Goal: Task Accomplishment & Management: Manage account settings

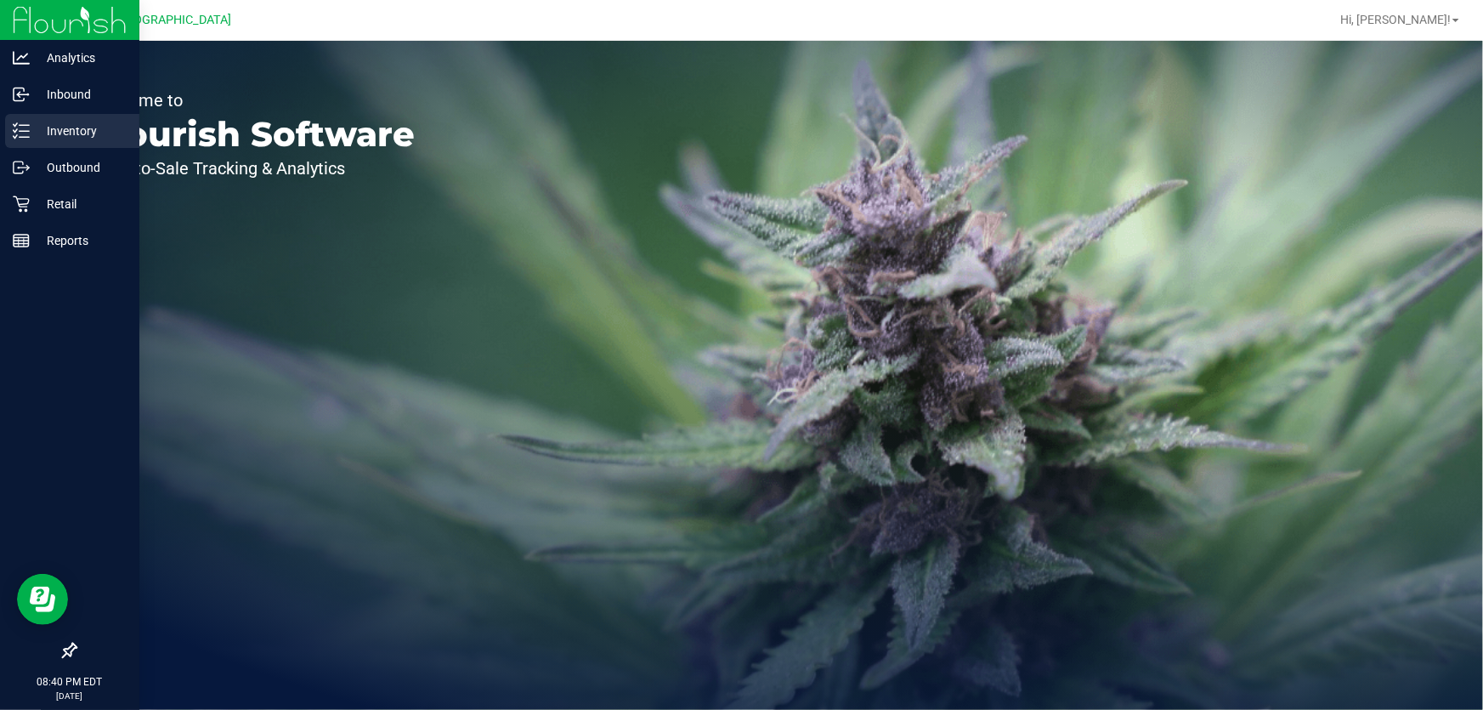
click at [18, 134] on icon at bounding box center [21, 130] width 17 height 17
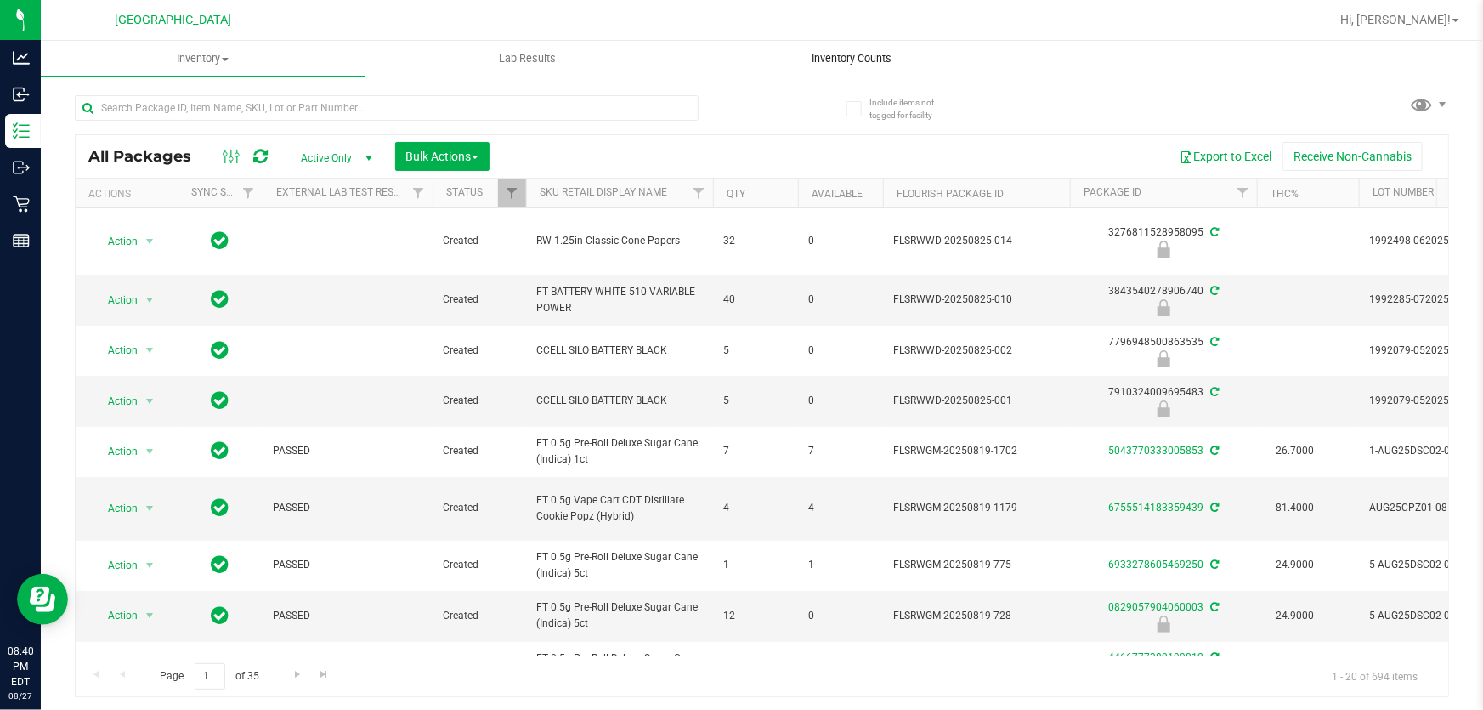
click at [879, 62] on span "Inventory Counts" at bounding box center [853, 58] width 126 height 15
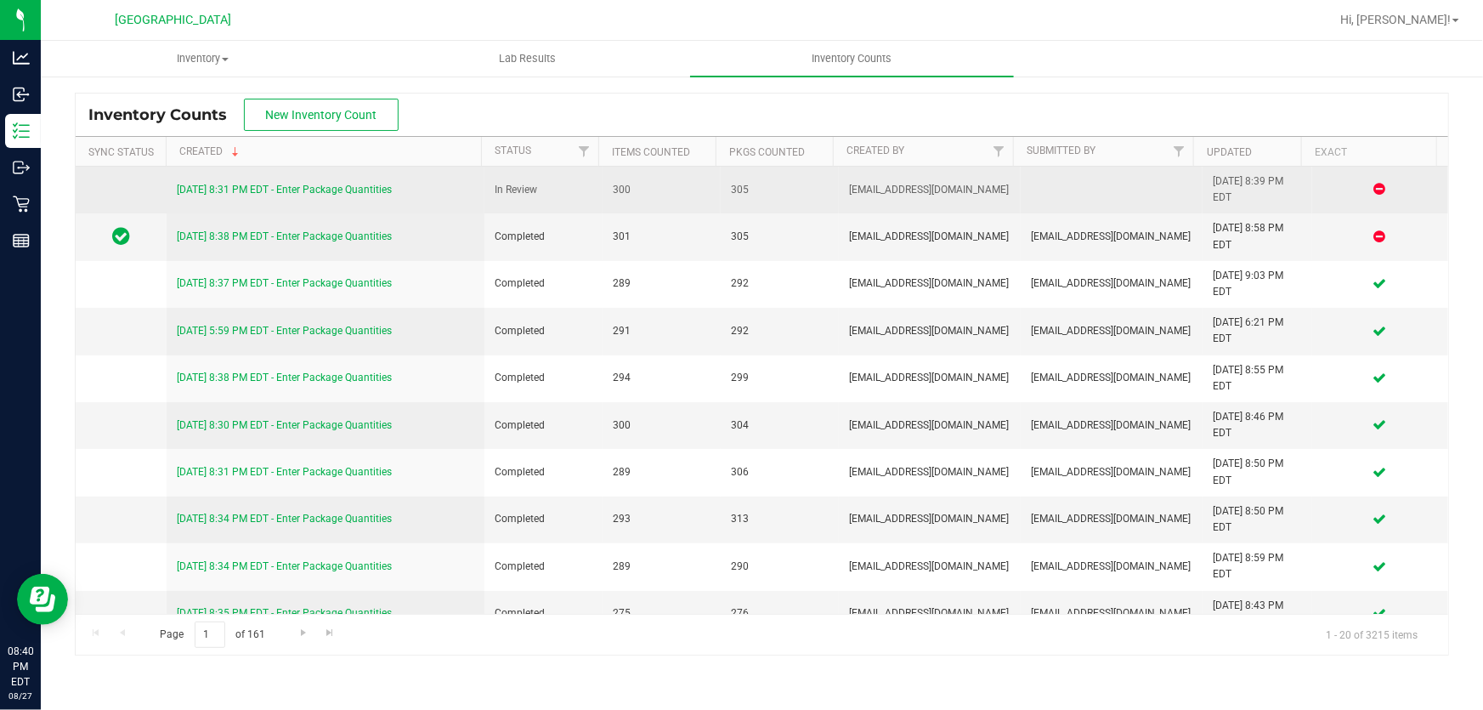
click at [224, 195] on div "[DATE] 8:31 PM EDT - Enter Package Quantities" at bounding box center [326, 190] width 298 height 16
click at [228, 189] on link "[DATE] 8:31 PM EDT - Enter Package Quantities" at bounding box center [284, 190] width 215 height 12
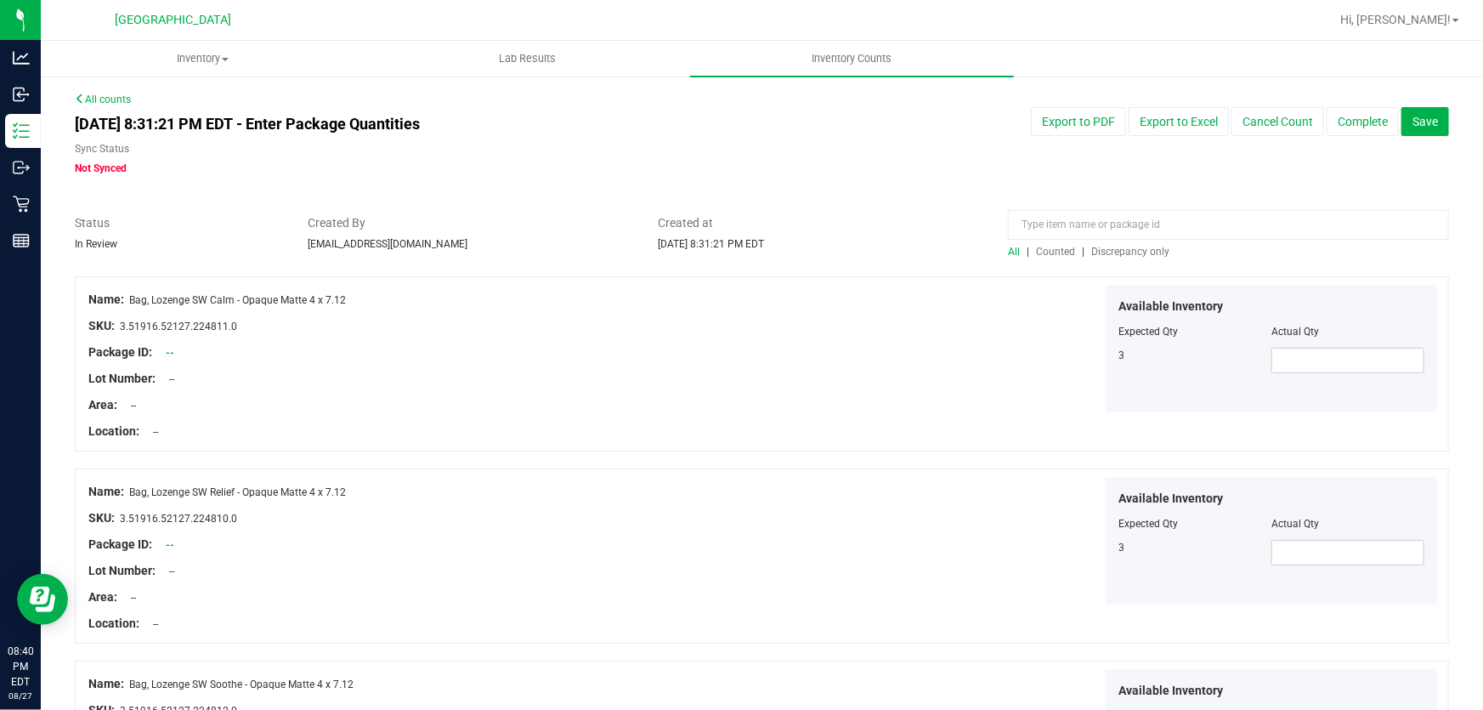
click at [1119, 248] on span "Discrepancy only" at bounding box center [1130, 252] width 78 height 12
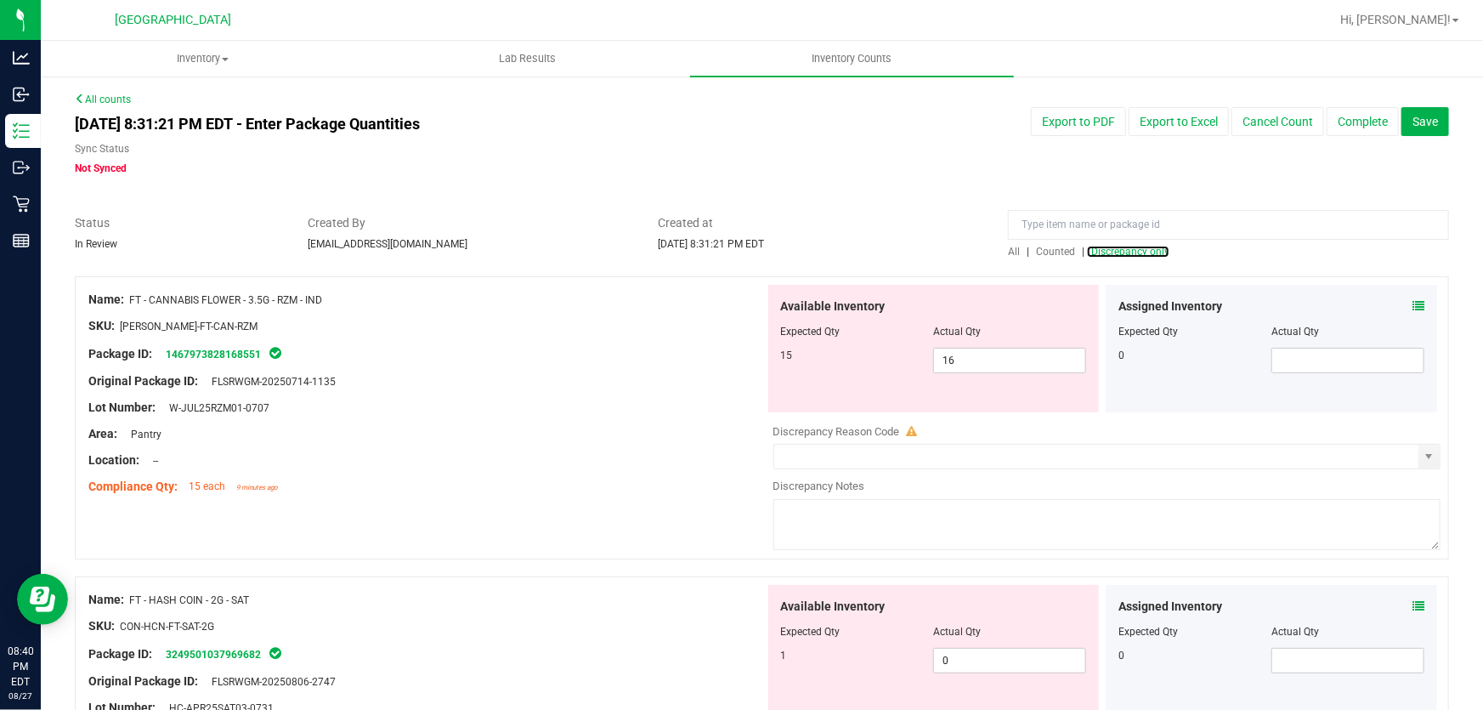
scroll to position [77, 0]
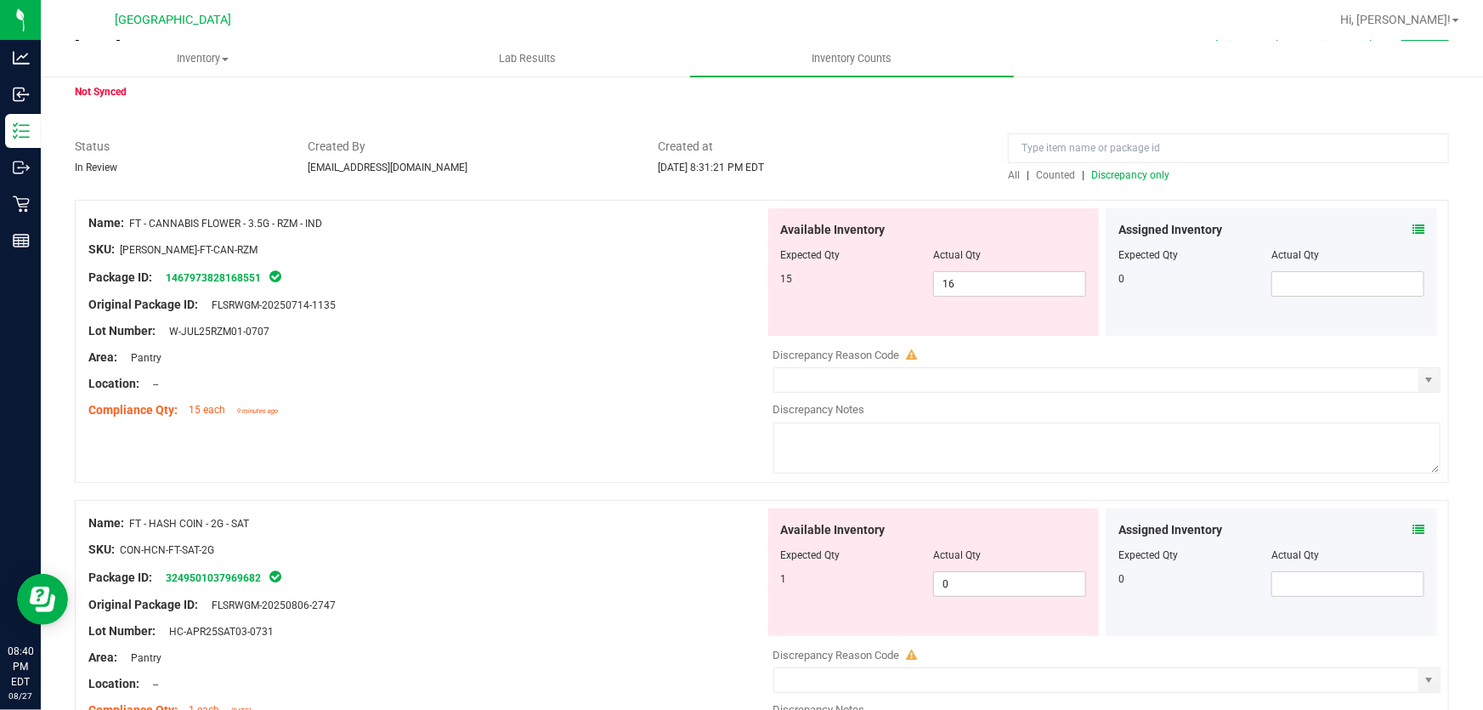
click at [494, 394] on div at bounding box center [426, 397] width 677 height 9
drag, startPoint x: 1039, startPoint y: 289, endPoint x: 855, endPoint y: 296, distance: 183.7
click at [903, 288] on div "15 16 16" at bounding box center [934, 284] width 306 height 26
type input "15"
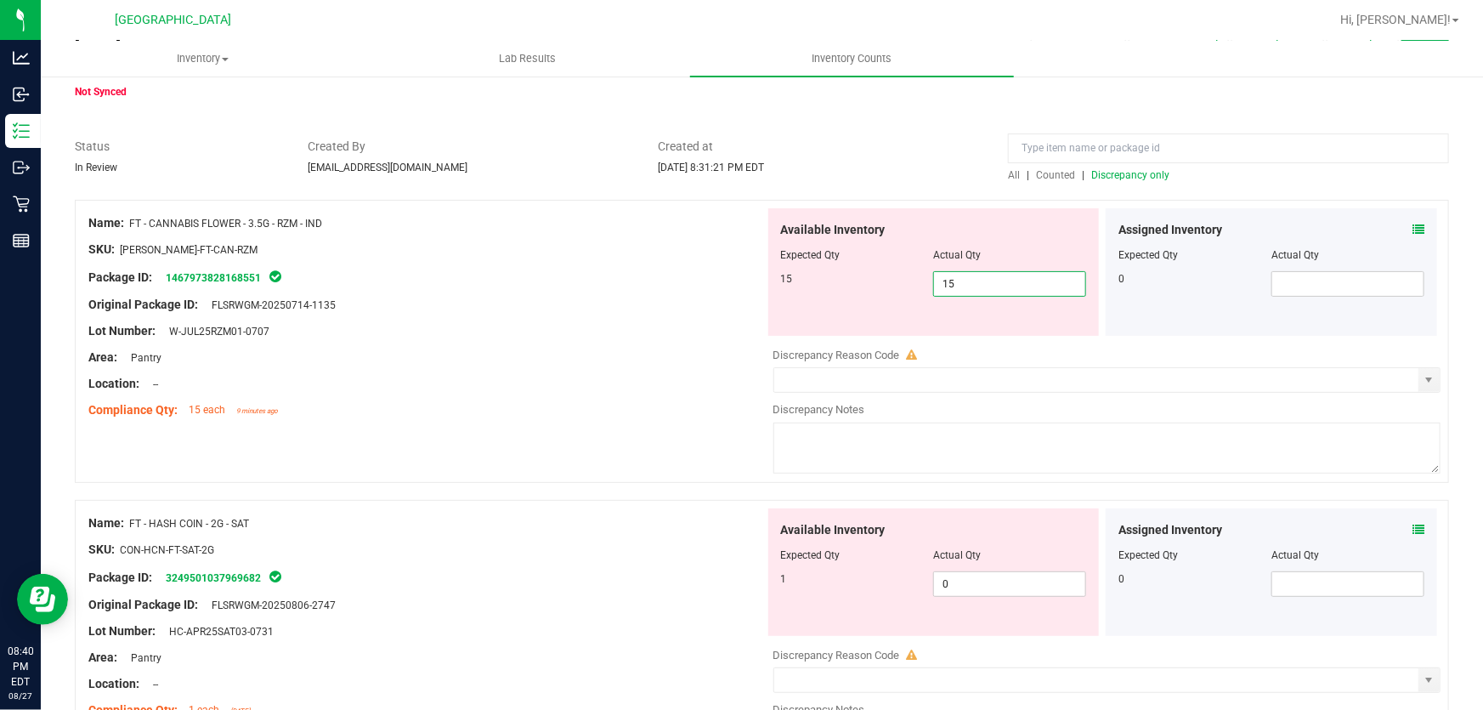
click at [711, 344] on div at bounding box center [426, 344] width 677 height 9
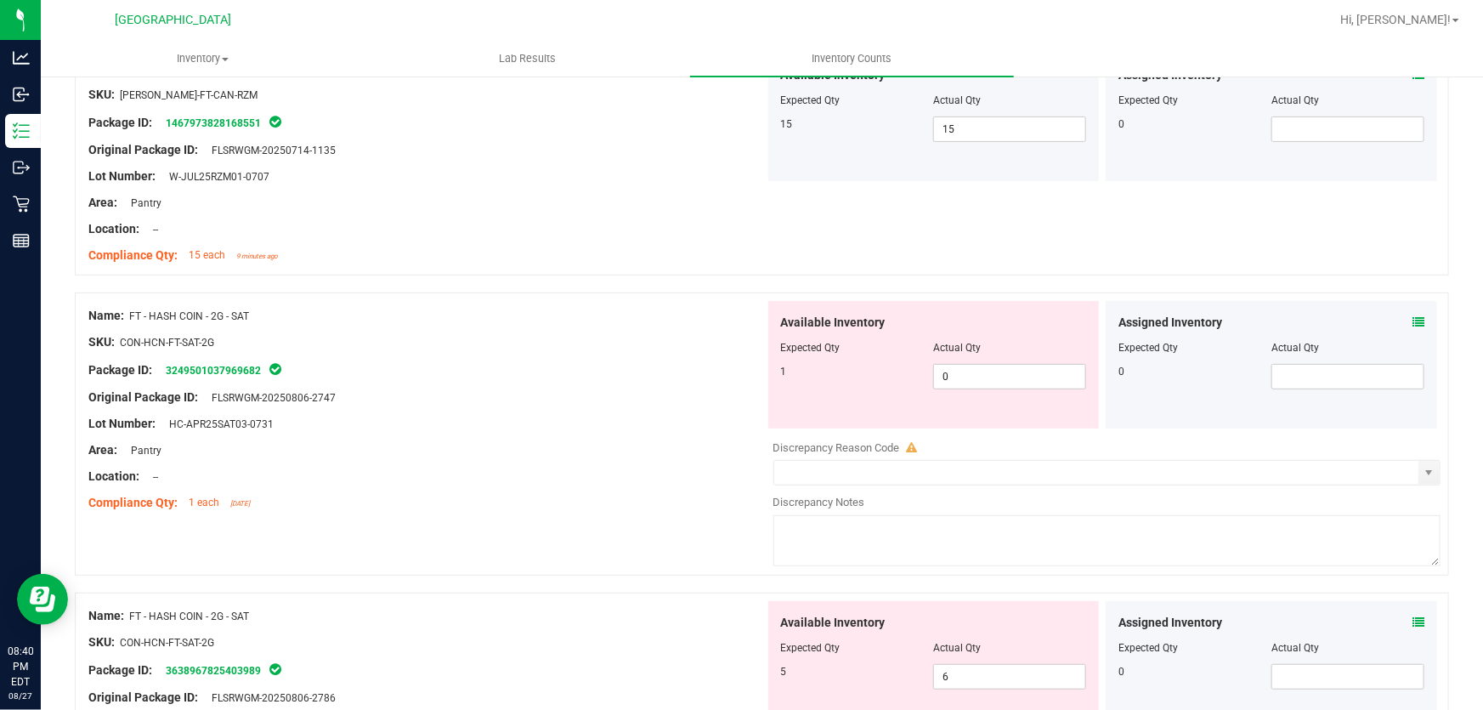
scroll to position [309, 0]
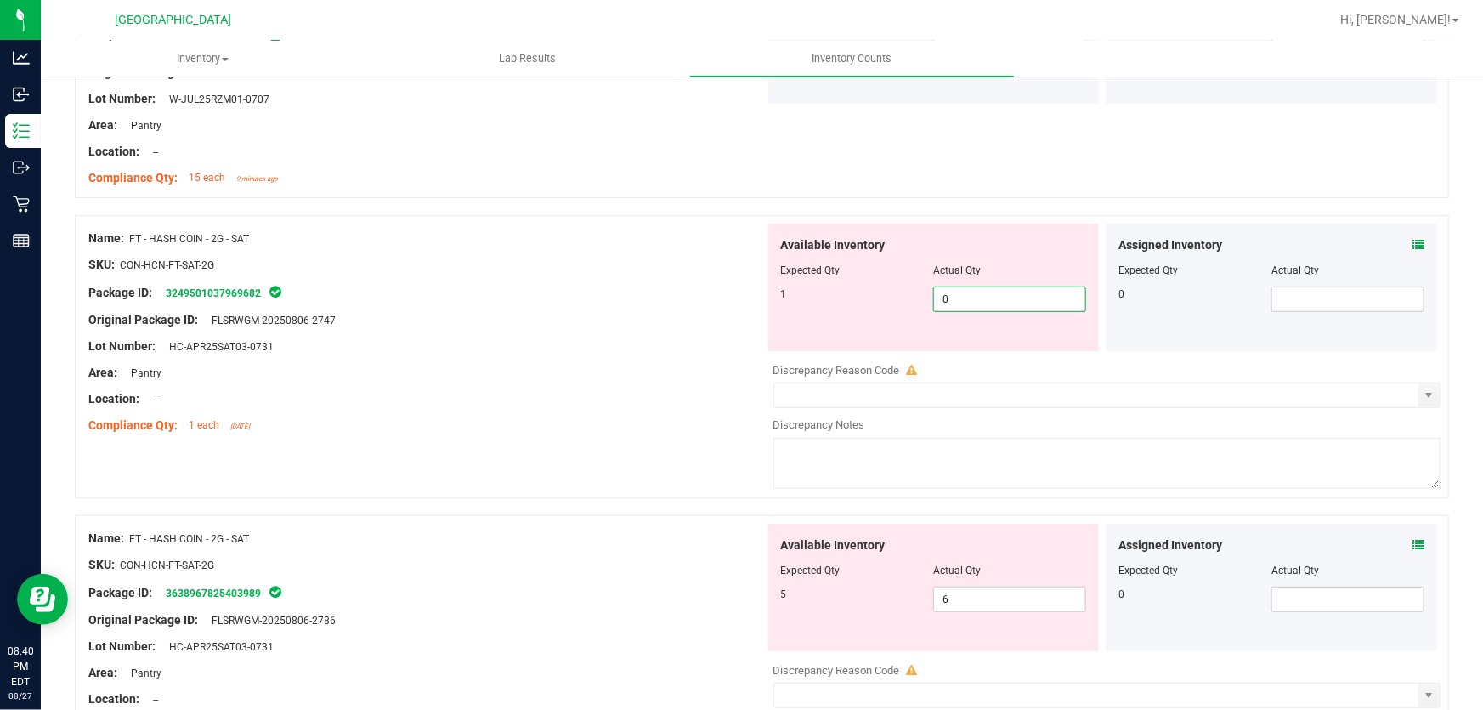
drag, startPoint x: 1017, startPoint y: 301, endPoint x: 703, endPoint y: 269, distance: 315.2
click at [745, 272] on div "Name: FT - HASH COIN - 2G - SAT SKU: CON-HCN-FT-SAT-2G Package ID: 324950103796…" at bounding box center [762, 356] width 1375 height 283
type input "1"
drag, startPoint x: 604, startPoint y: 337, endPoint x: 917, endPoint y: 415, distance: 322.4
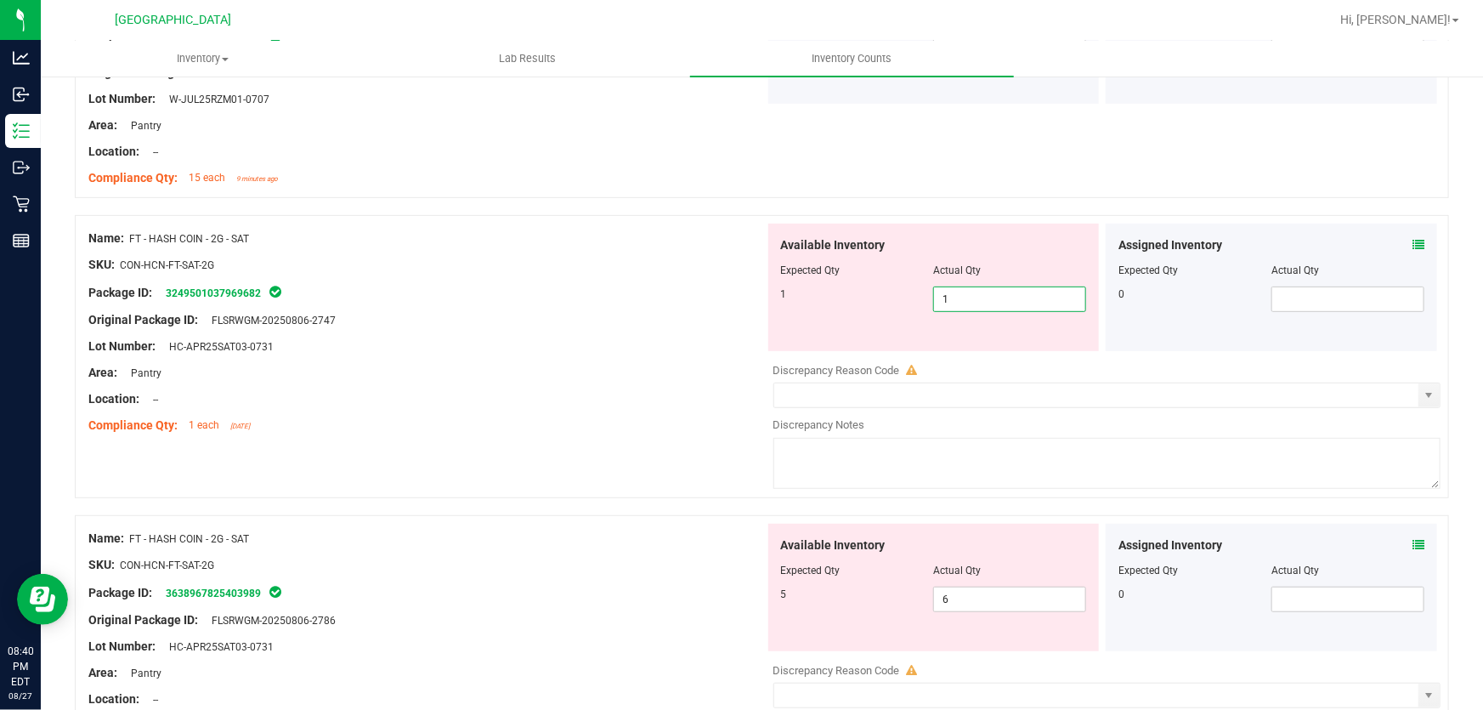
click at [606, 338] on div "Lot Number: HC-APR25SAT03-0731" at bounding box center [426, 346] width 677 height 18
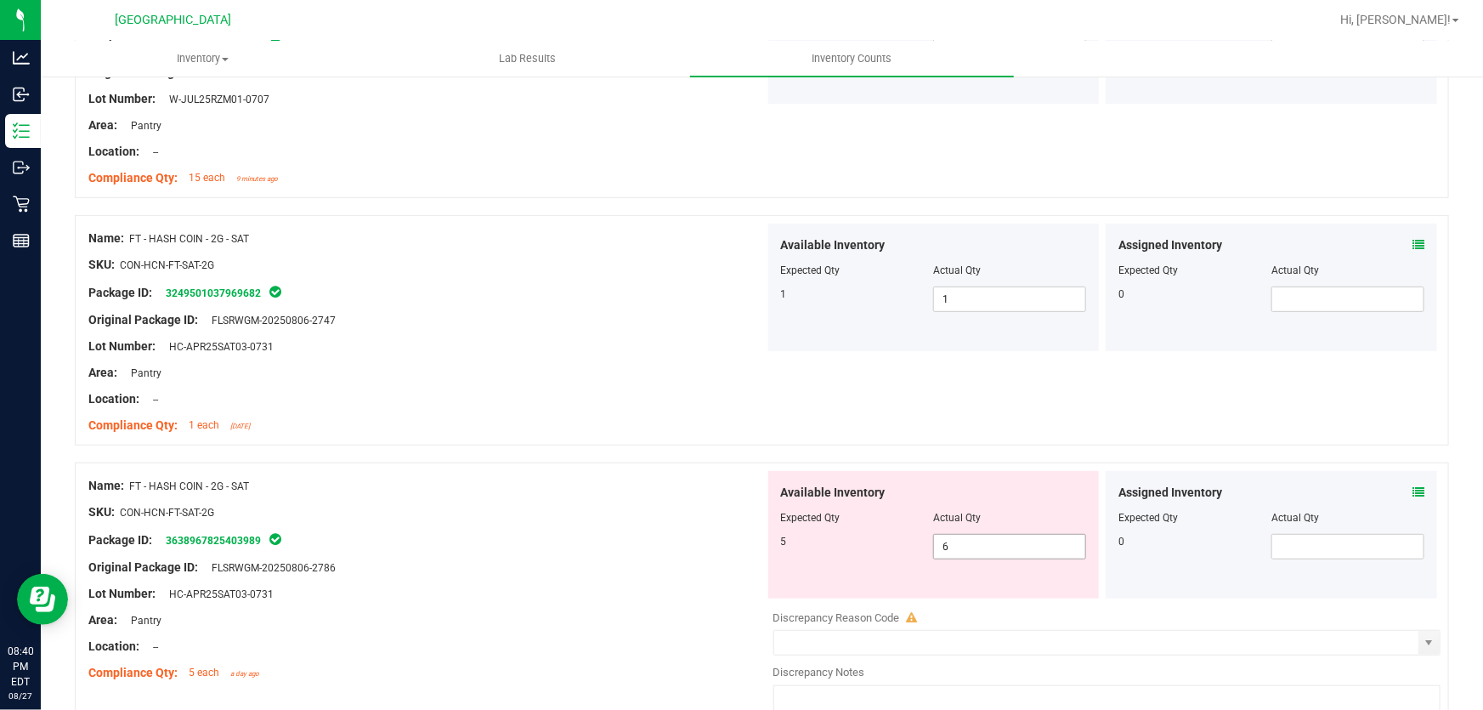
drag, startPoint x: 961, startPoint y: 539, endPoint x: 689, endPoint y: 529, distance: 272.2
click at [711, 529] on div "Name: FT - HASH COIN - 2G - SAT SKU: CON-HCN-FT-SAT-2G Package ID: 363896782540…" at bounding box center [762, 603] width 1375 height 283
type input "5"
click at [386, 439] on div "Name: FT - HASH COIN - 2G - SAT SKU: CON-HCN-FT-SAT-2G Package ID: 324950103796…" at bounding box center [762, 330] width 1375 height 230
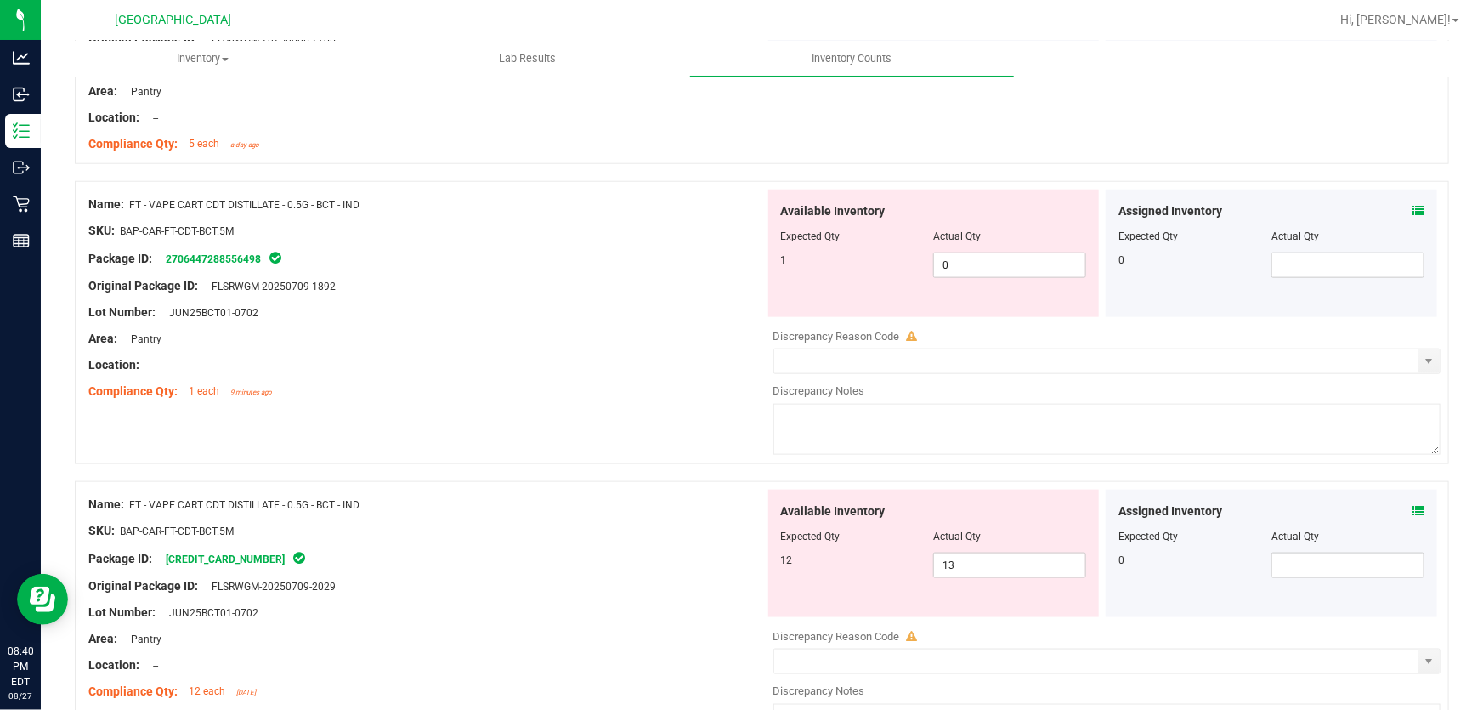
scroll to position [850, 0]
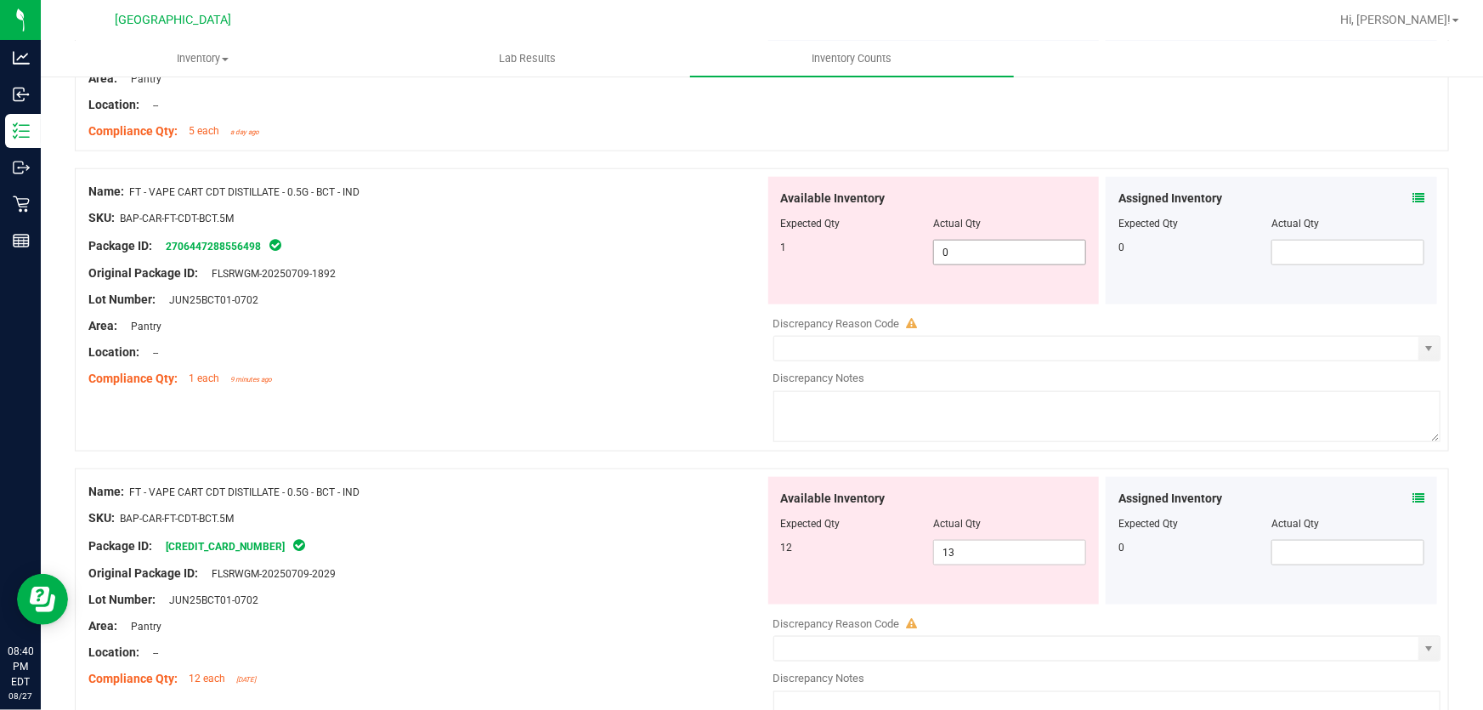
drag, startPoint x: 964, startPoint y: 247, endPoint x: 675, endPoint y: 252, distance: 289.1
click at [706, 238] on div "Name: FT - VAPE CART CDT DISTILLATE - 0.5G - BCT - IND SKU: BAP-CAR-FT-CDT-BCT.…" at bounding box center [762, 309] width 1375 height 283
type input "1"
click at [545, 315] on div at bounding box center [426, 313] width 677 height 9
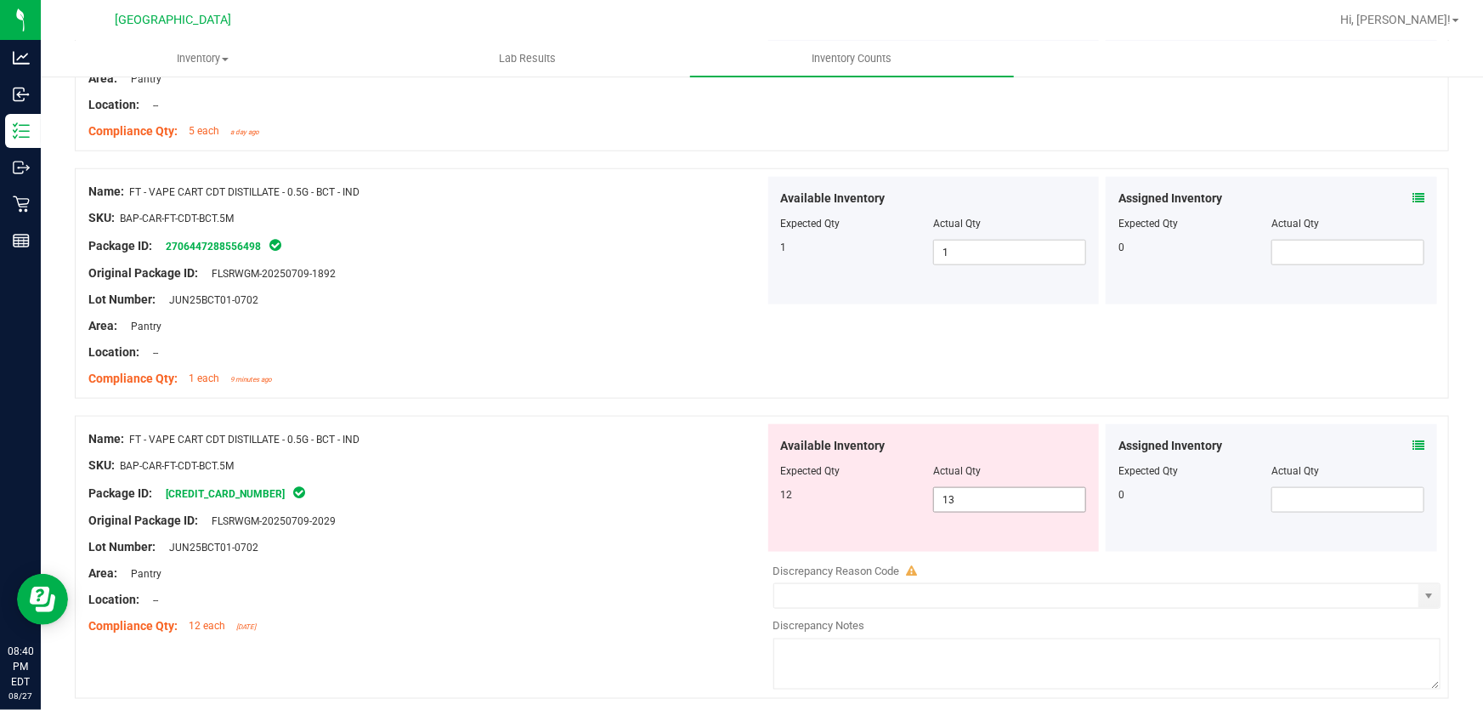
drag, startPoint x: 976, startPoint y: 510, endPoint x: 861, endPoint y: 505, distance: 114.9
click at [869, 505] on div "12 13 13" at bounding box center [934, 500] width 306 height 26
type input "12"
click at [570, 479] on div at bounding box center [426, 478] width 677 height 9
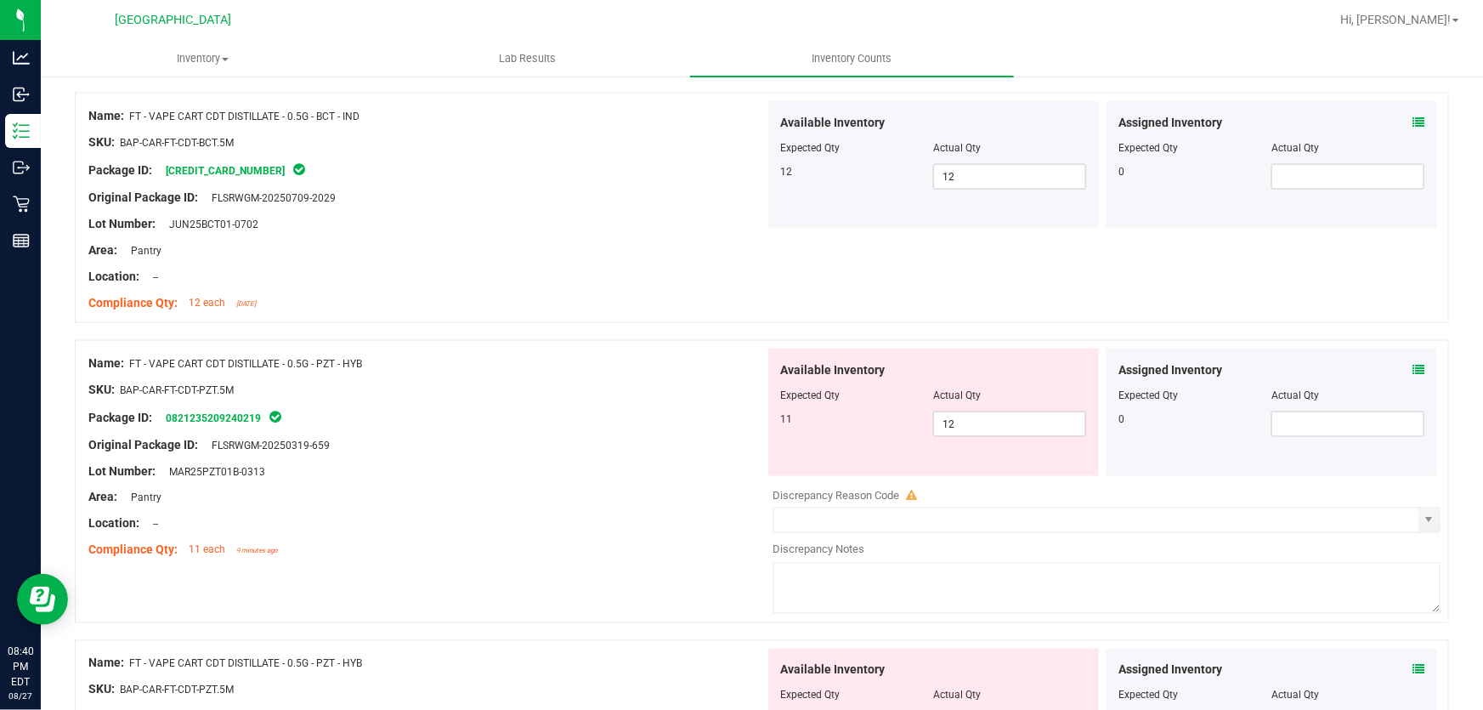
scroll to position [1236, 0]
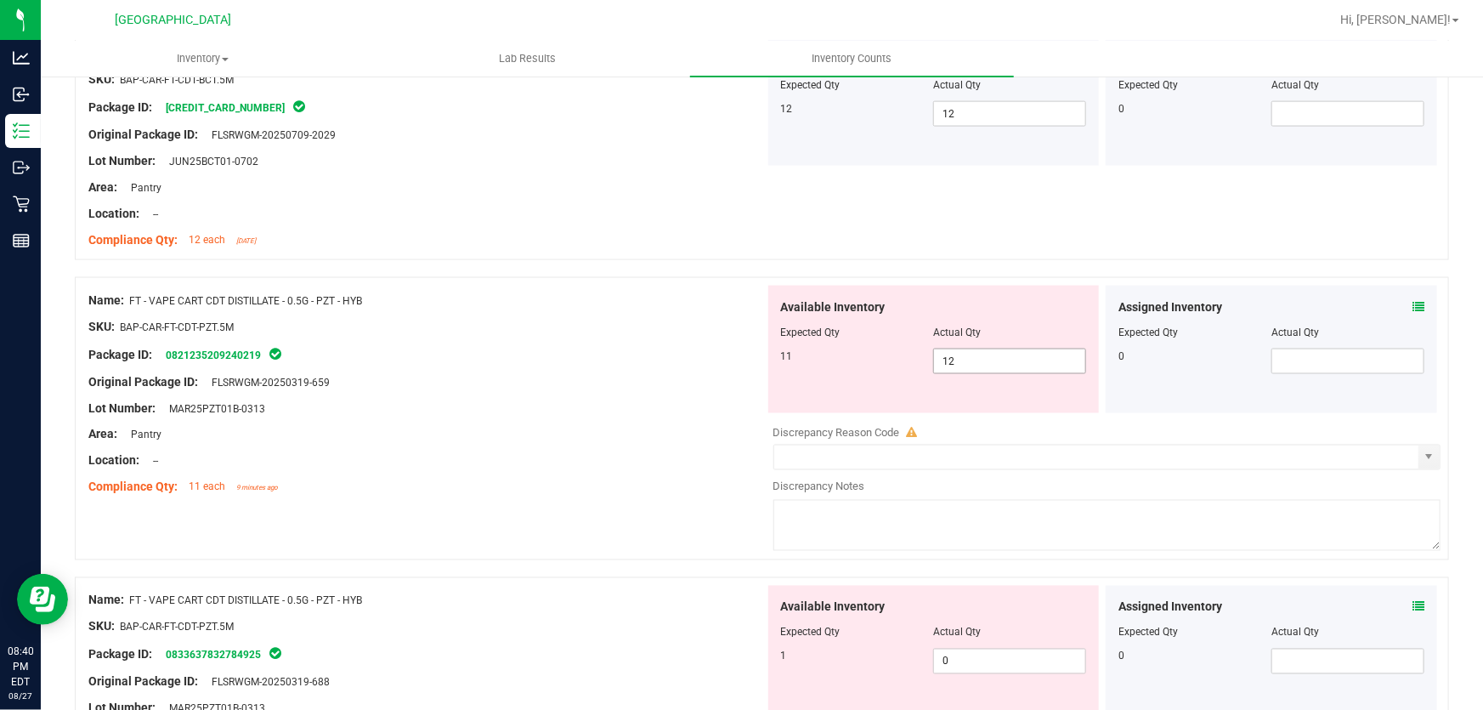
drag, startPoint x: 969, startPoint y: 353, endPoint x: 747, endPoint y: 352, distance: 221.9
click at [751, 350] on div "Name: FT - VAPE CART CDT DISTILLATE - 0.5G - PZT - HYB SKU: BAP-CAR-FT-CDT-PZT.…" at bounding box center [762, 418] width 1375 height 283
type input "11"
click at [604, 400] on div "Lot Number: MAR25PZT01B-0313" at bounding box center [426, 409] width 677 height 18
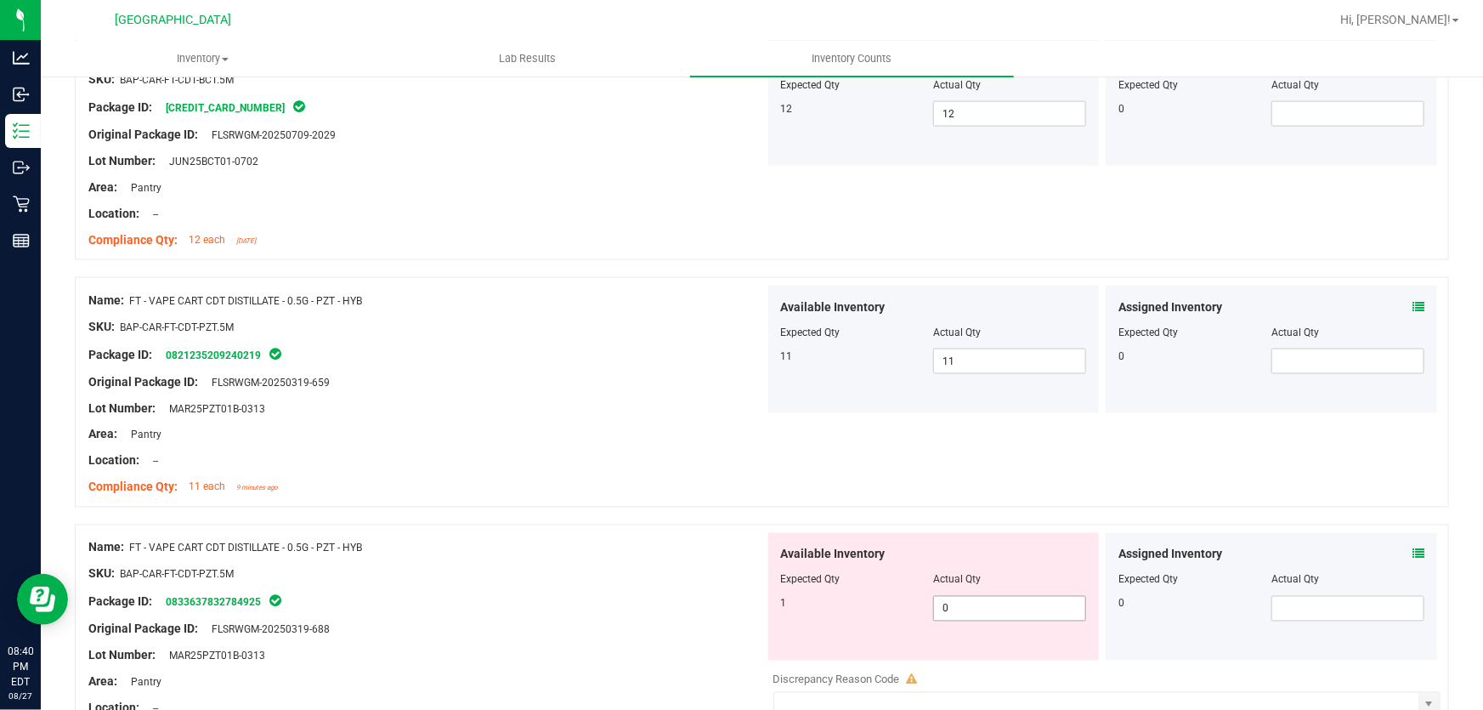
drag, startPoint x: 989, startPoint y: 609, endPoint x: 772, endPoint y: 633, distance: 218.2
click at [772, 633] on div "Available Inventory Expected Qty Actual Qty 1 0 0" at bounding box center [934, 597] width 332 height 128
type input "1"
click at [623, 598] on div "Package ID: 0833637832784925" at bounding box center [426, 602] width 677 height 20
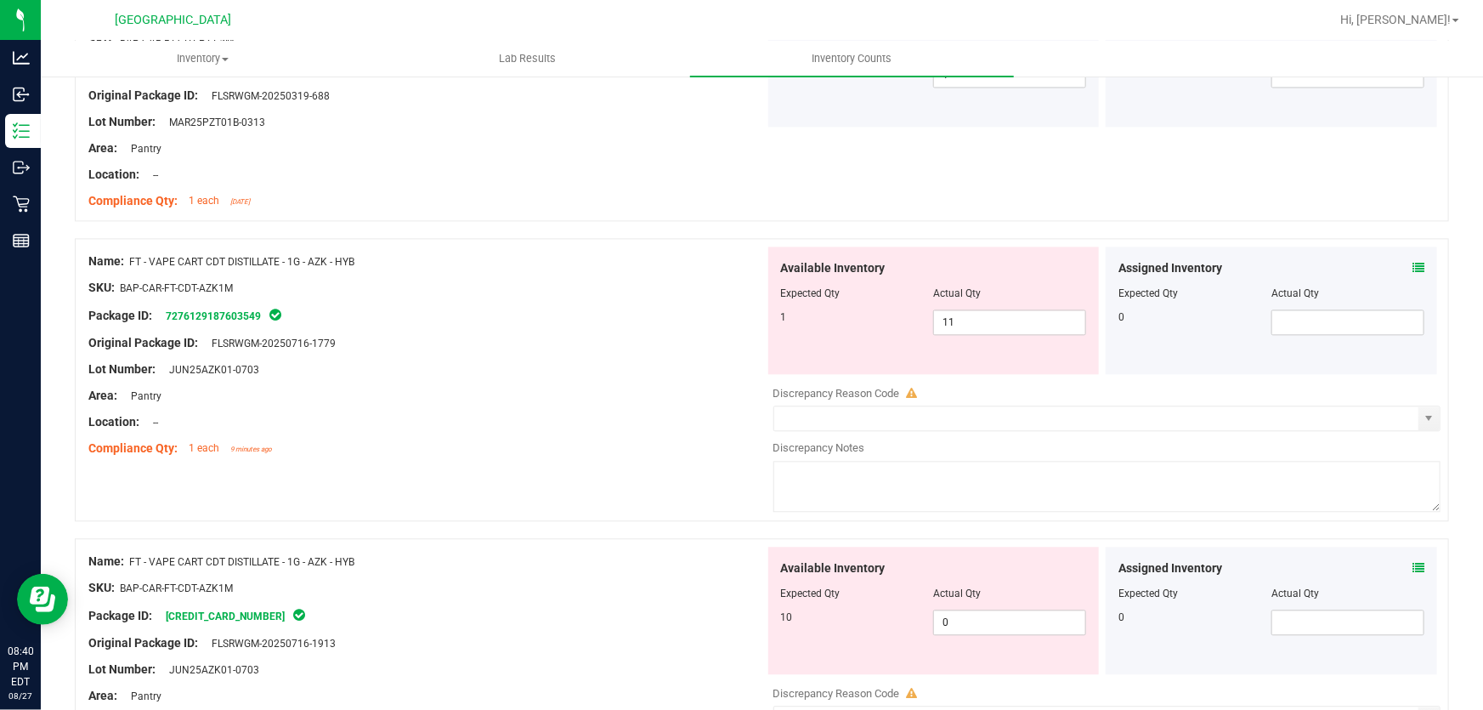
scroll to position [1777, 0]
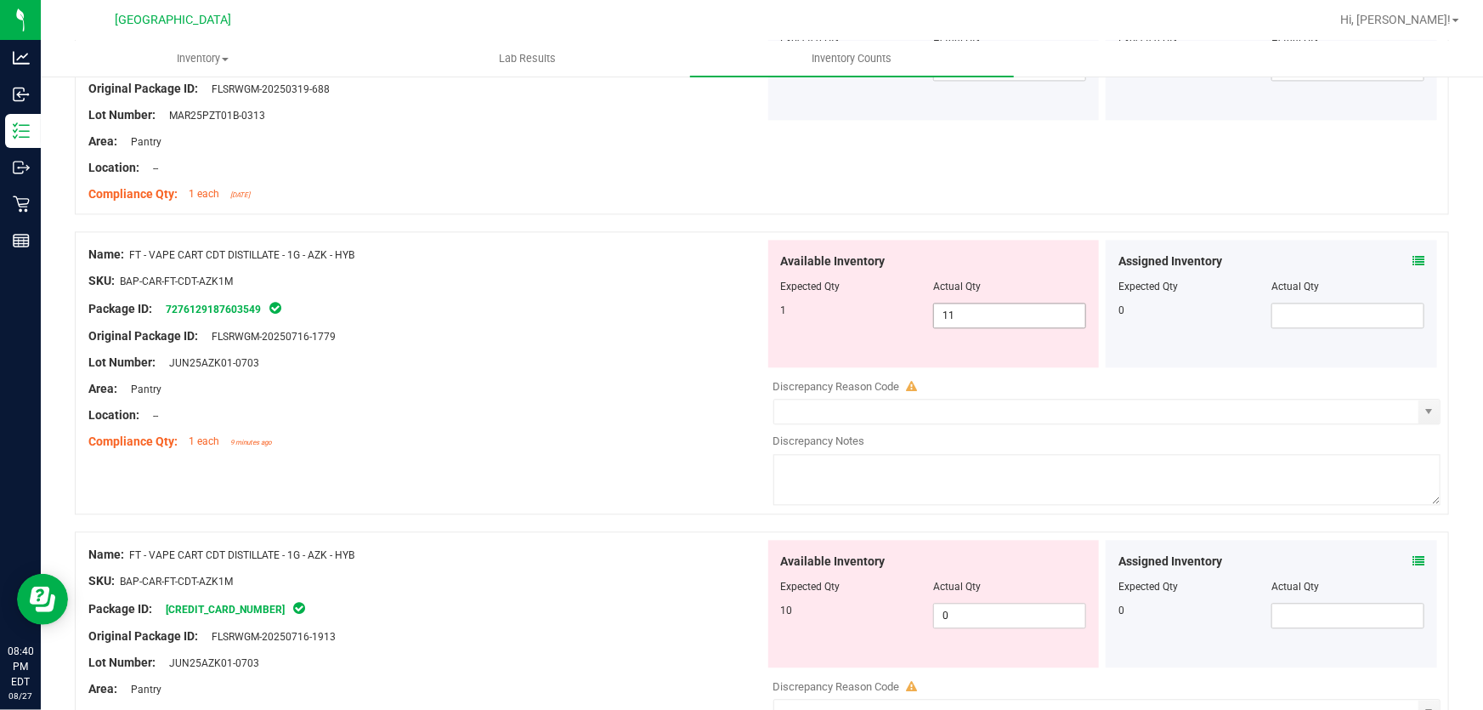
drag, startPoint x: 934, startPoint y: 304, endPoint x: 772, endPoint y: 288, distance: 163.2
click at [778, 288] on div "Available Inventory Expected Qty Actual Qty 1 11 11" at bounding box center [934, 304] width 332 height 128
type input "1"
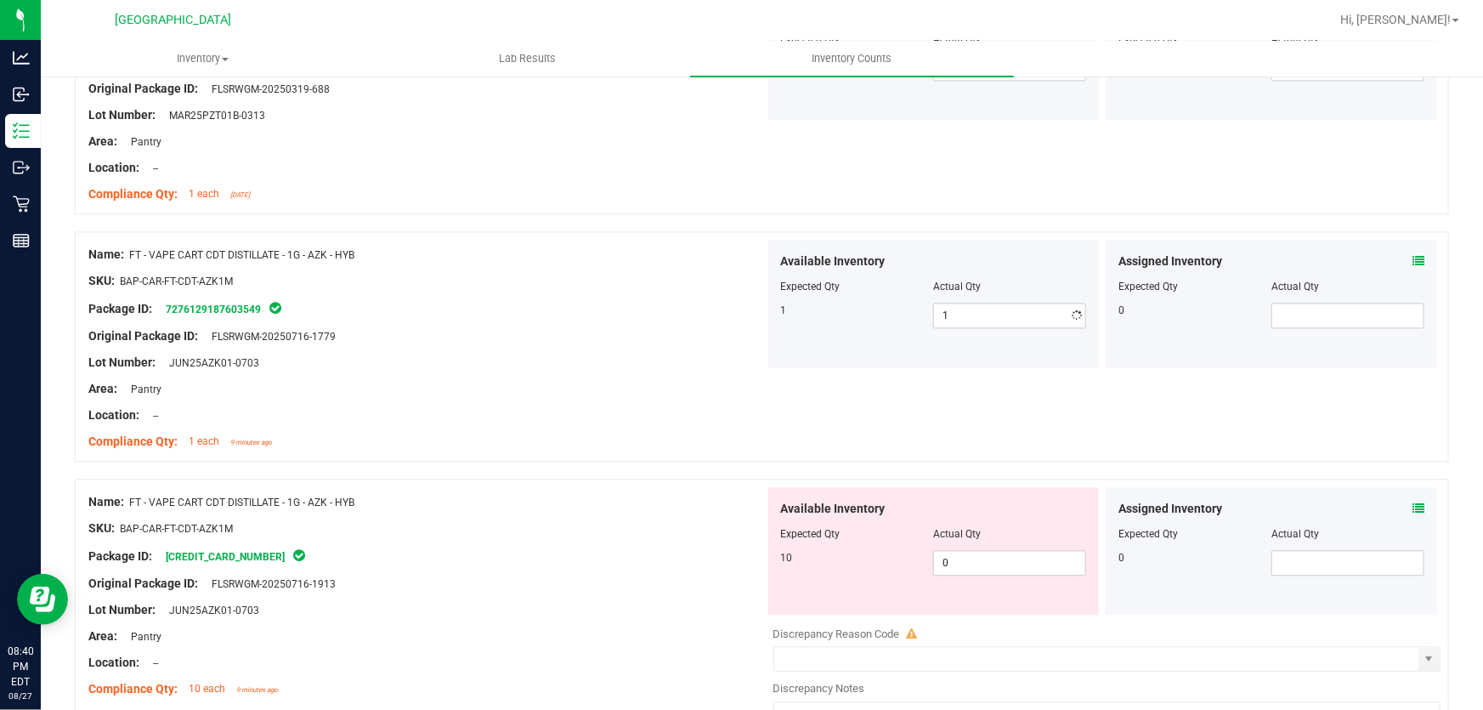
click at [601, 333] on div "Original Package ID: FLSRWGM-20250716-1779" at bounding box center [426, 336] width 677 height 18
drag, startPoint x: 986, startPoint y: 561, endPoint x: 840, endPoint y: 554, distance: 146.4
click at [840, 554] on div "10 0 0" at bounding box center [934, 563] width 306 height 26
type input "10"
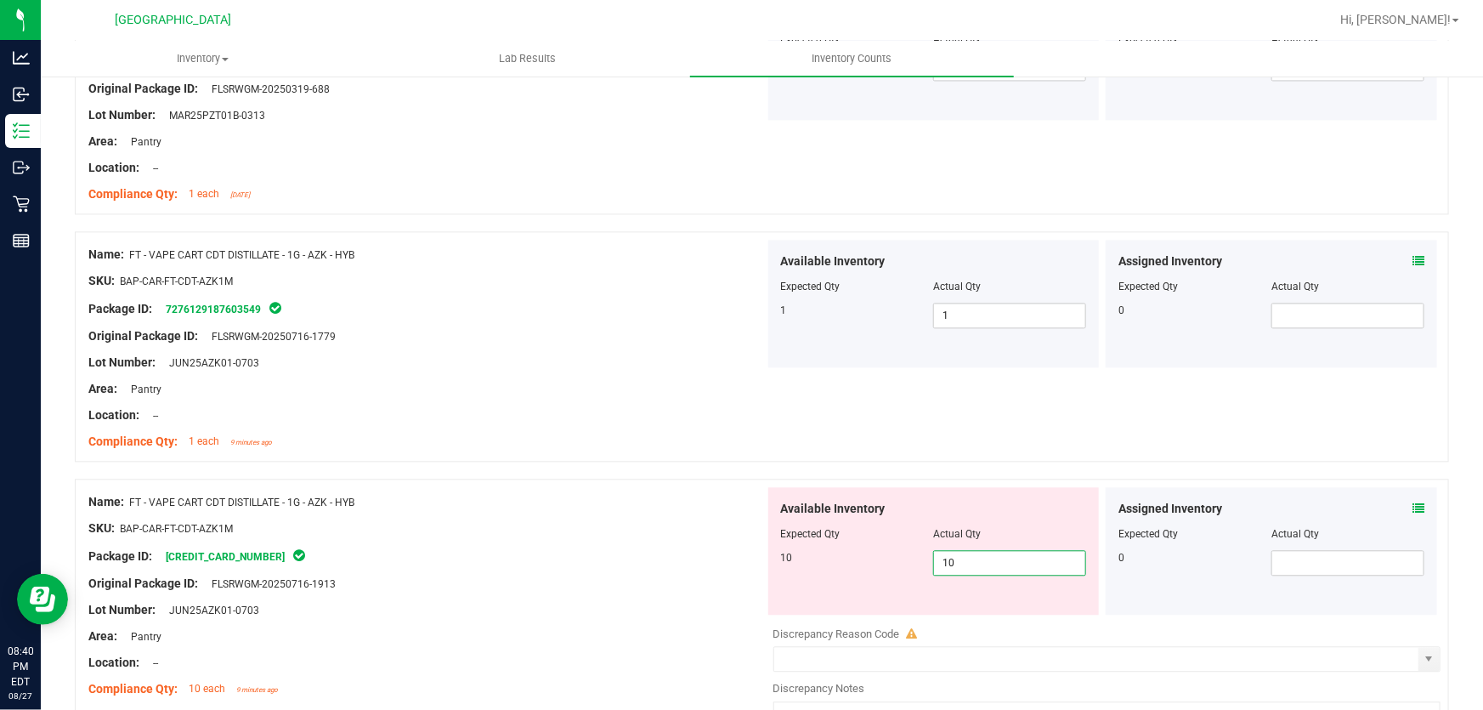
click at [586, 481] on div "Name: FT - VAPE CART CDT DISTILLATE - 1G - AZK - HYB SKU: BAP-CAR-FT-CDT-AZK1M …" at bounding box center [762, 620] width 1375 height 283
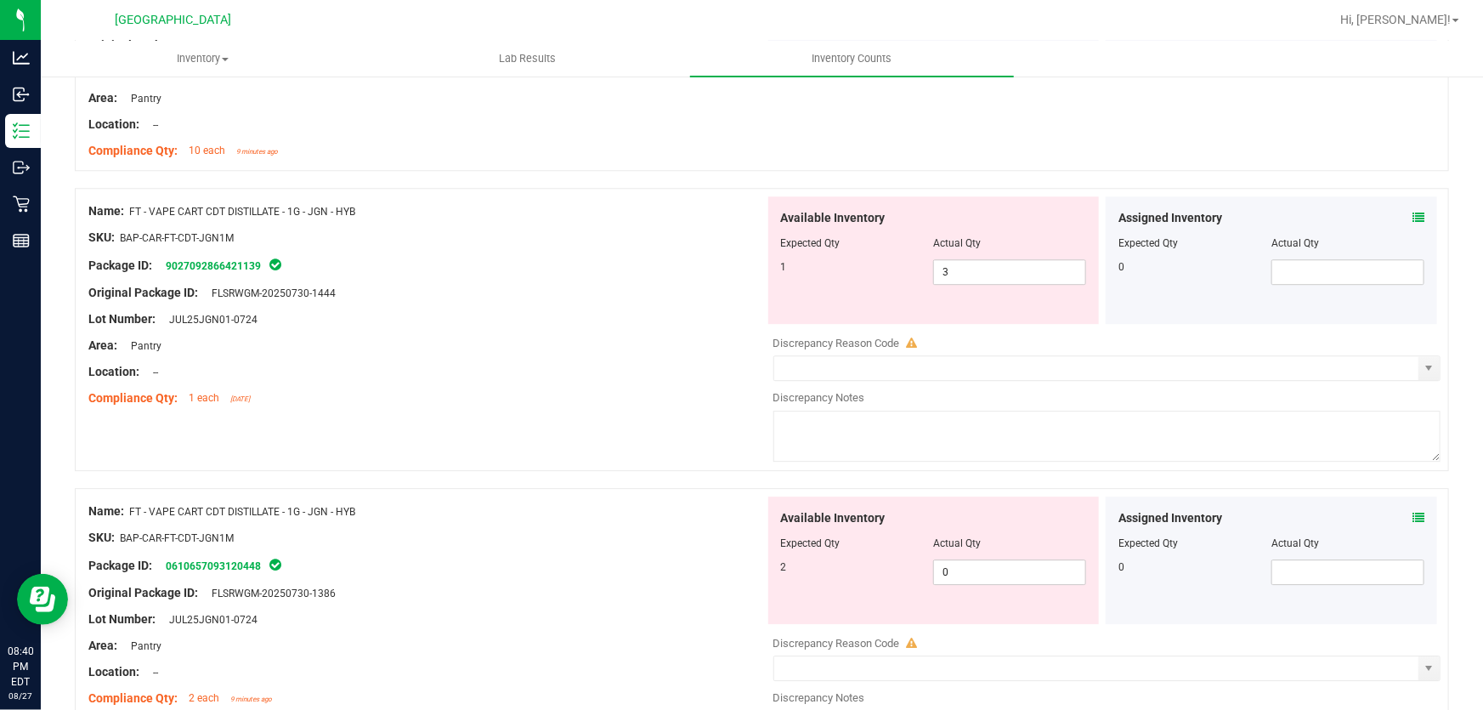
scroll to position [2318, 0]
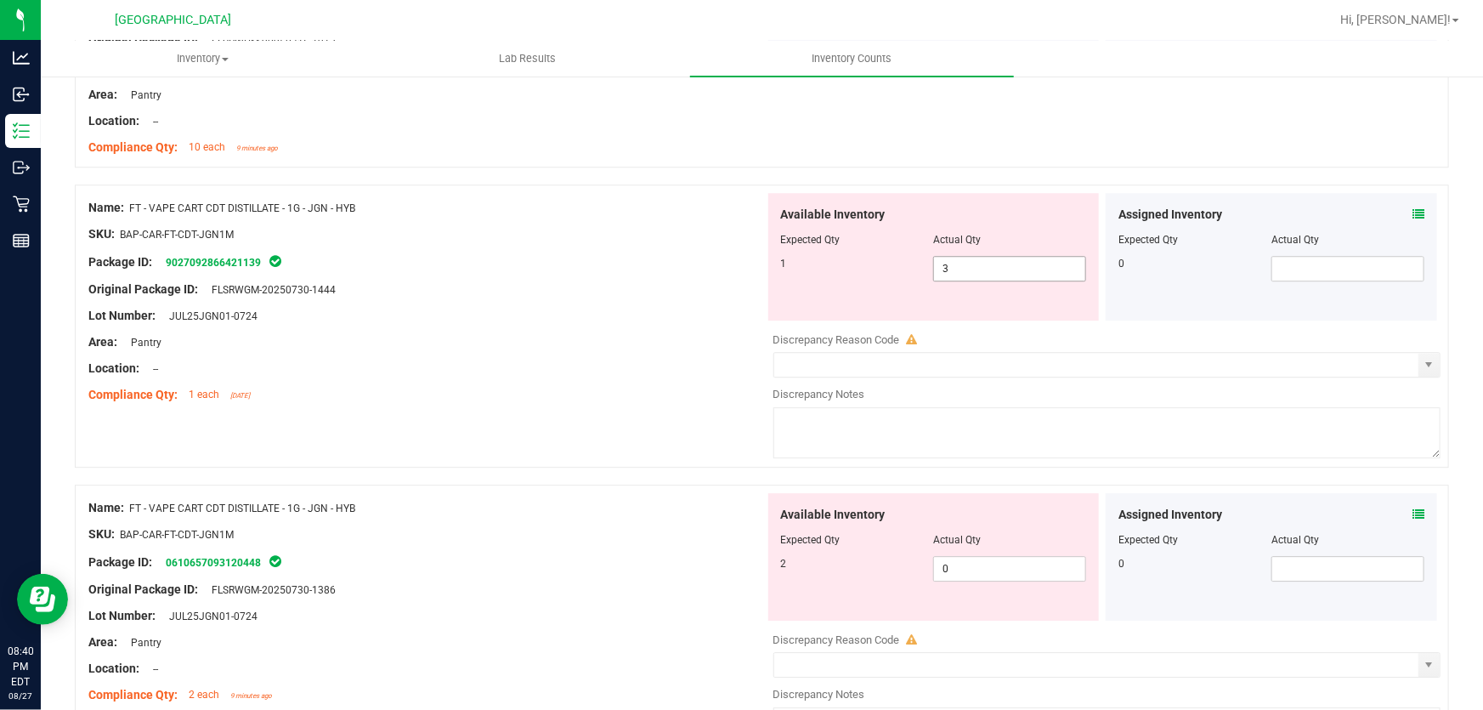
drag, startPoint x: 1003, startPoint y: 261, endPoint x: 784, endPoint y: 247, distance: 219.8
click at [790, 242] on div "Available Inventory Expected Qty Actual Qty 1 3 3" at bounding box center [934, 257] width 332 height 128
type input "1"
click at [659, 325] on div at bounding box center [426, 329] width 677 height 9
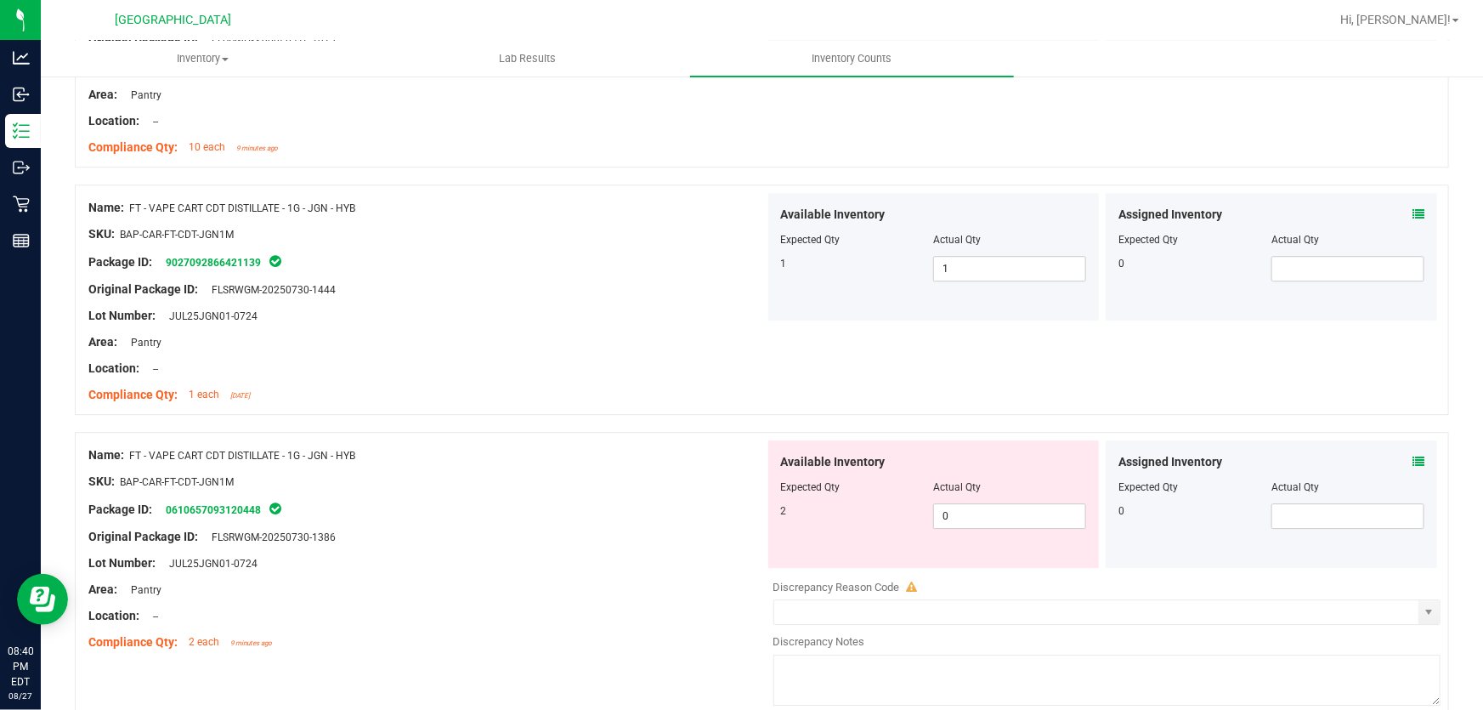
click at [890, 513] on div "2 0 0" at bounding box center [934, 516] width 306 height 26
type input "2"
click at [553, 521] on div at bounding box center [426, 523] width 677 height 9
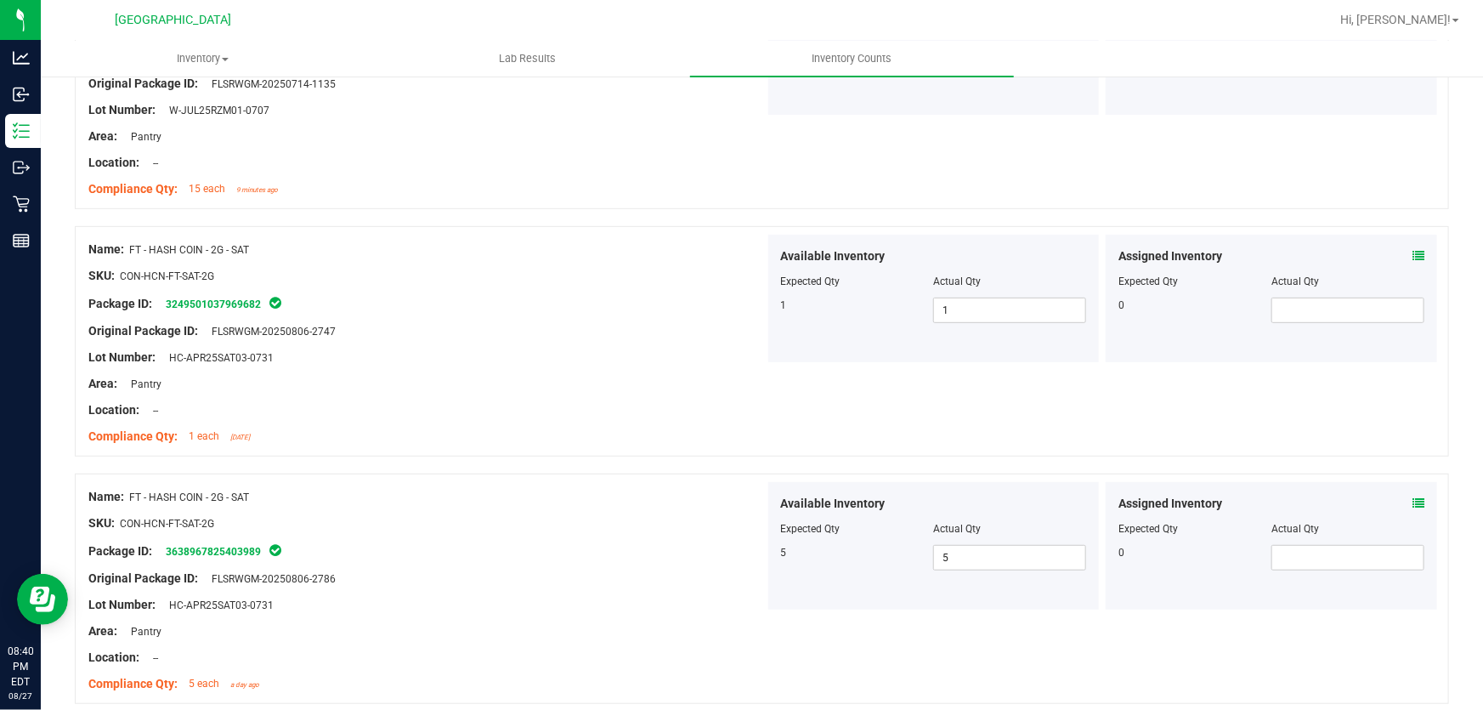
scroll to position [0, 0]
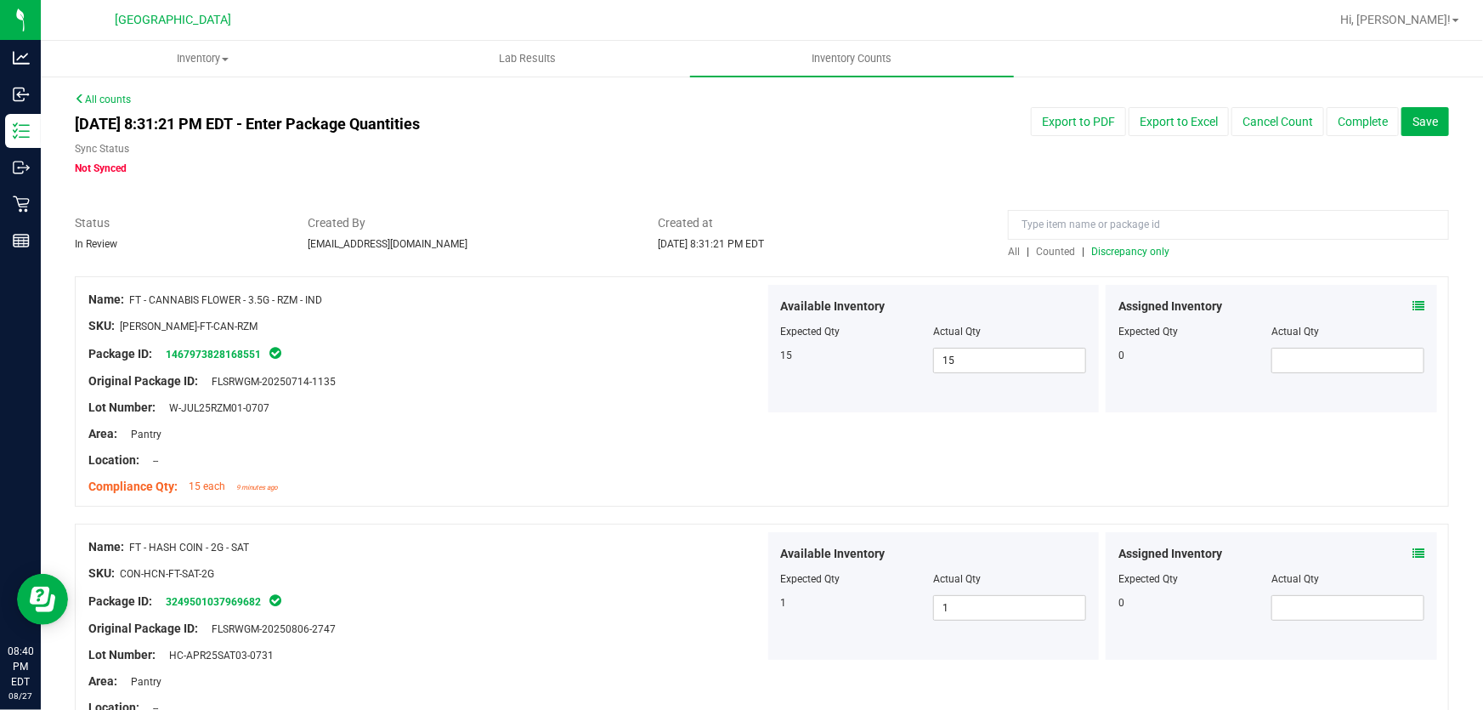
click at [1153, 242] on div at bounding box center [1228, 229] width 441 height 30
click at [1148, 246] on span "Discrepancy only" at bounding box center [1130, 252] width 78 height 12
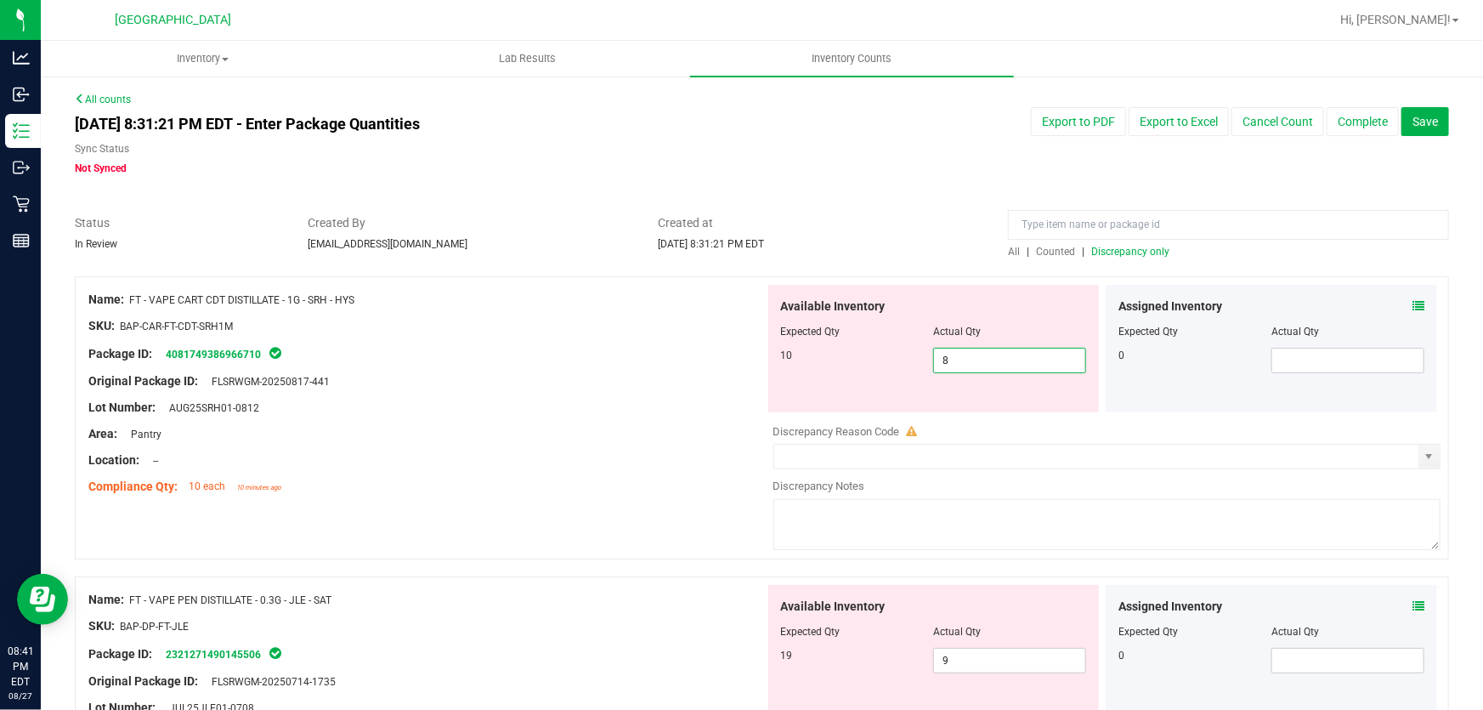
drag, startPoint x: 948, startPoint y: 351, endPoint x: 849, endPoint y: 366, distance: 99.7
click at [865, 358] on div "10 8 8" at bounding box center [934, 361] width 306 height 26
type input "10"
click at [655, 384] on div "Original Package ID: FLSRWGM-20250817-441" at bounding box center [426, 381] width 677 height 18
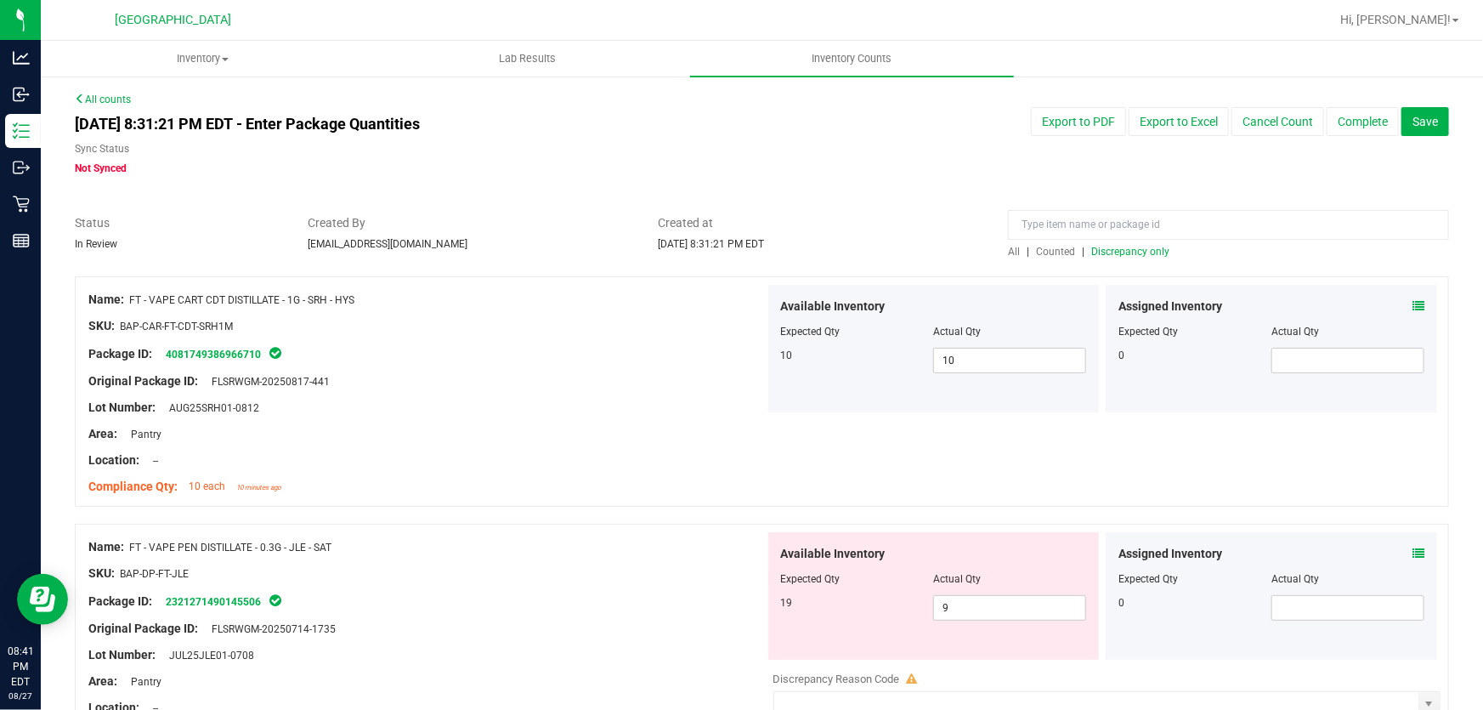
scroll to position [309, 0]
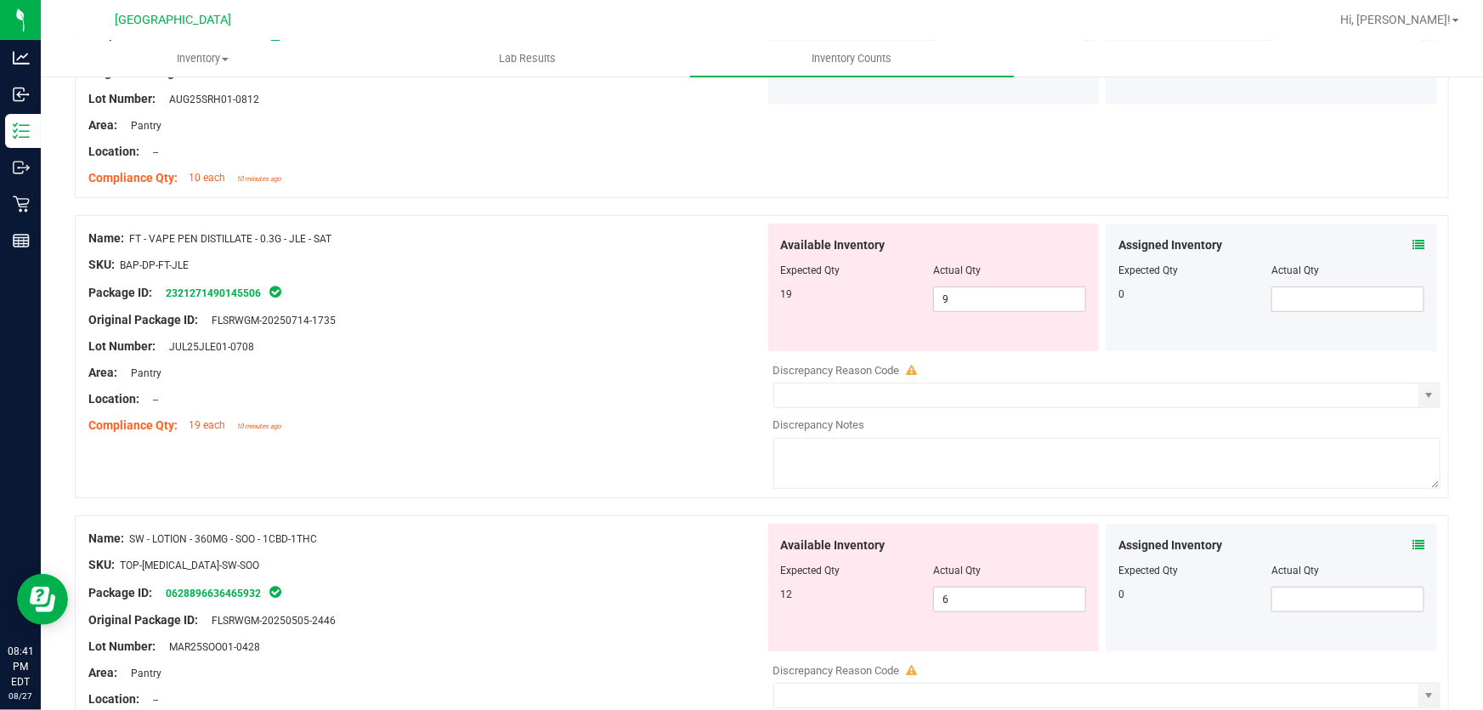
click at [649, 385] on div at bounding box center [426, 386] width 677 height 9
click at [935, 300] on span "9 9" at bounding box center [1009, 299] width 153 height 26
type input "19"
click at [734, 383] on div at bounding box center [426, 386] width 677 height 9
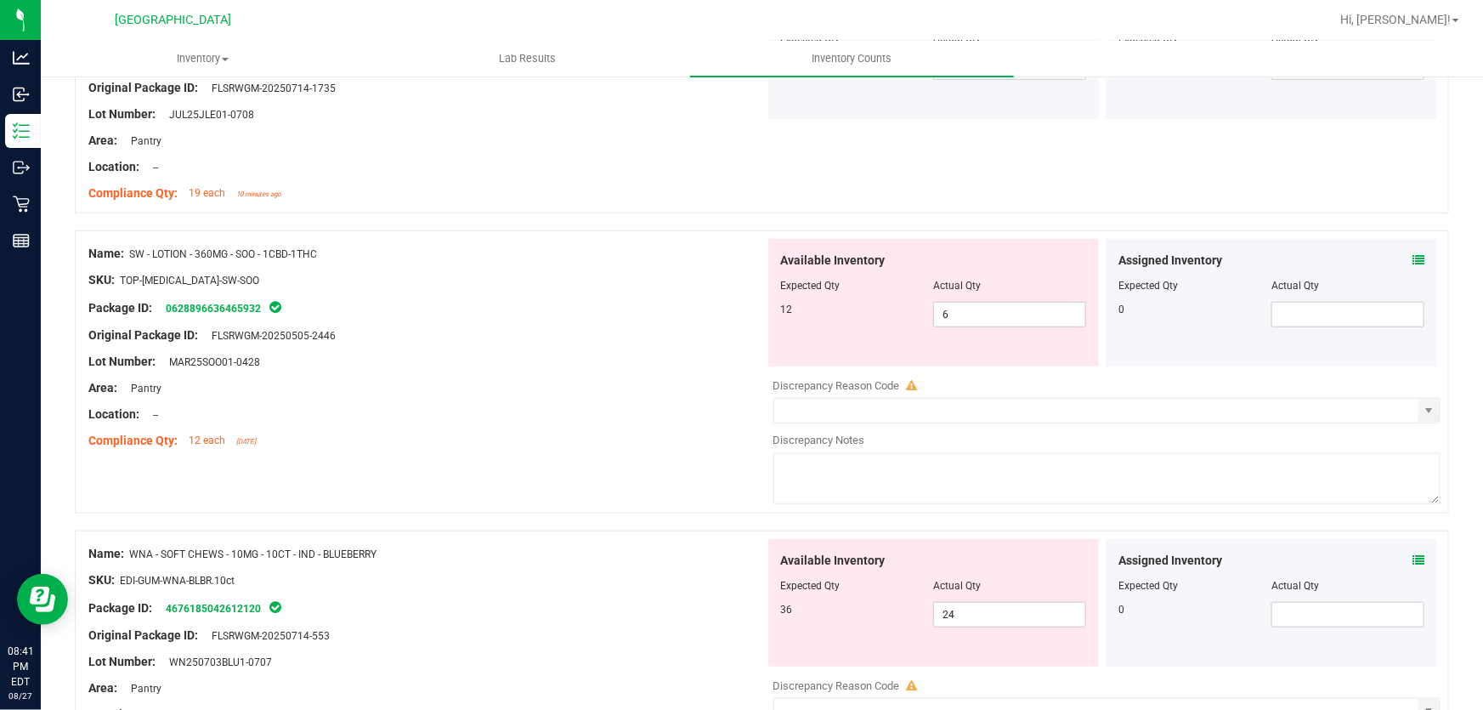
scroll to position [0, 0]
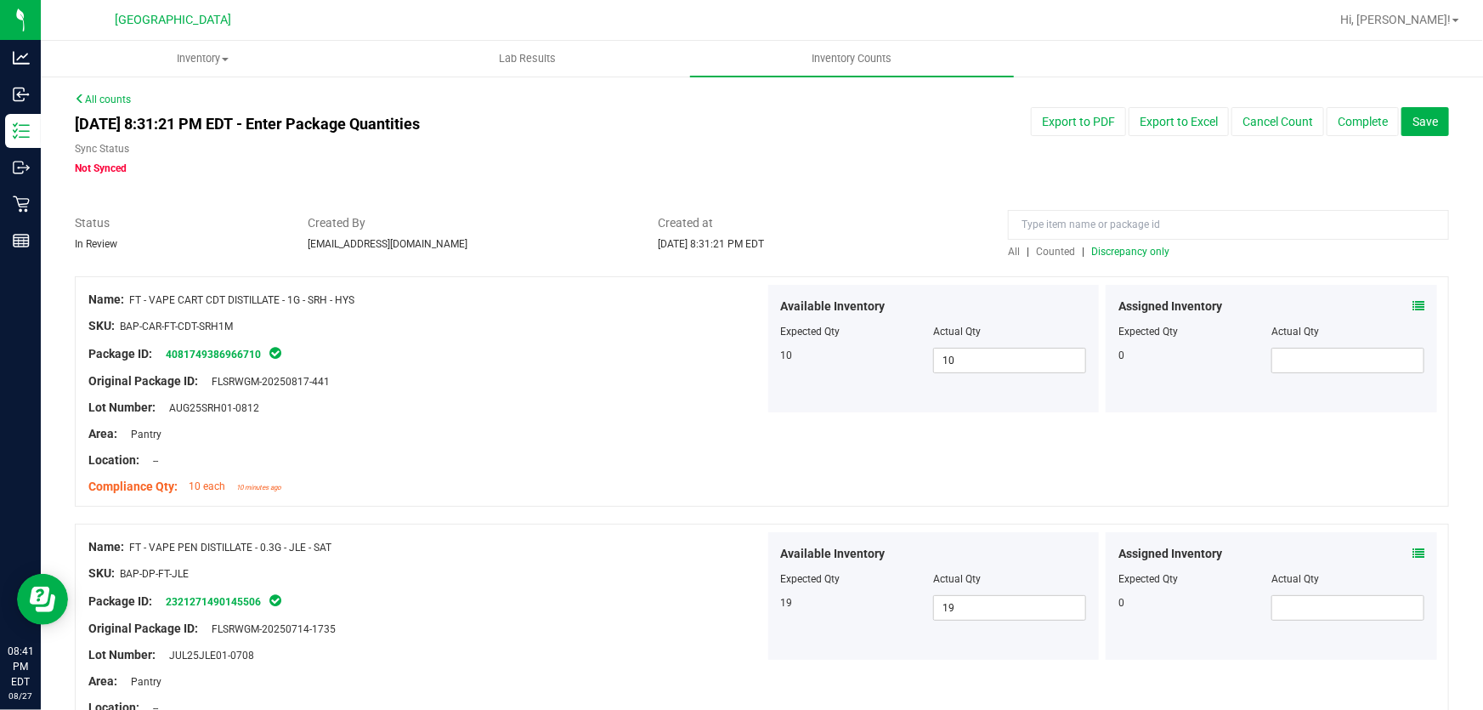
click at [1135, 251] on span "Discrepancy only" at bounding box center [1130, 252] width 78 height 12
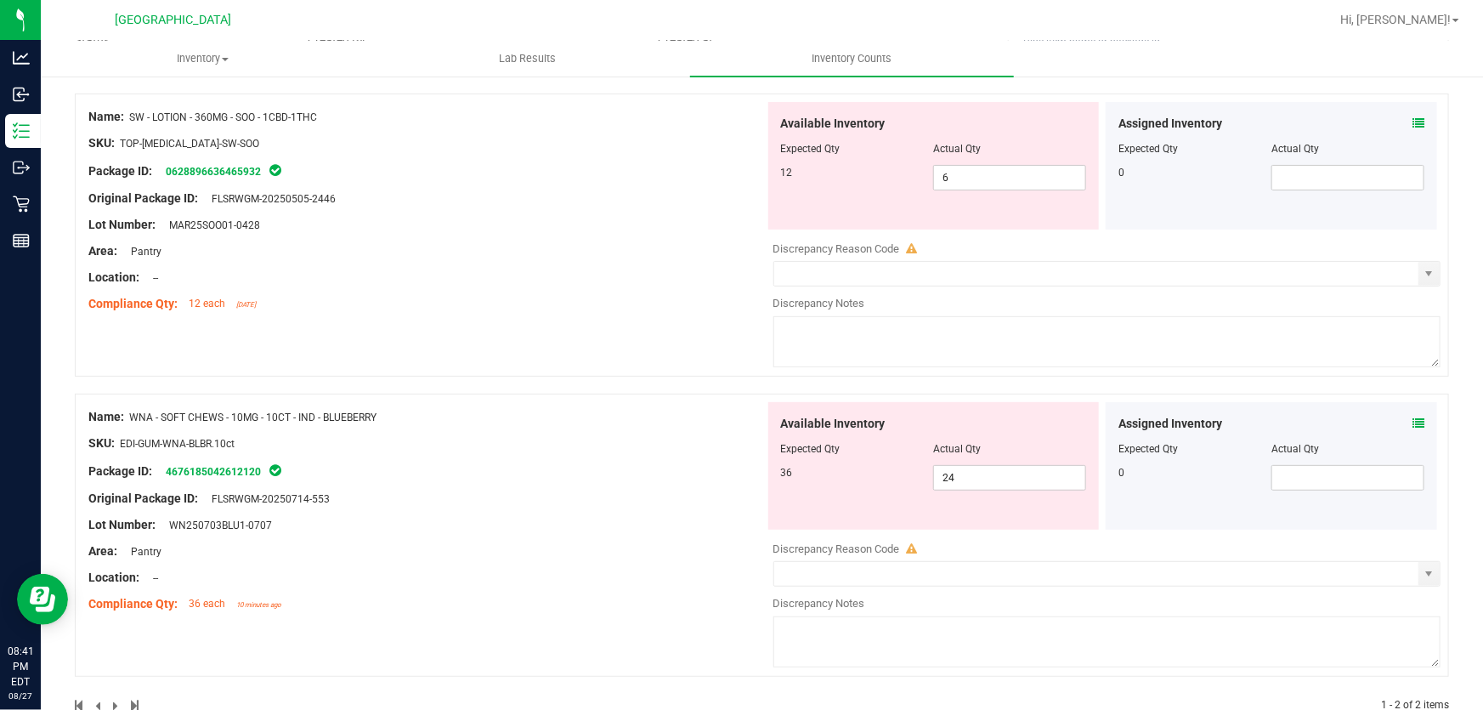
scroll to position [145, 0]
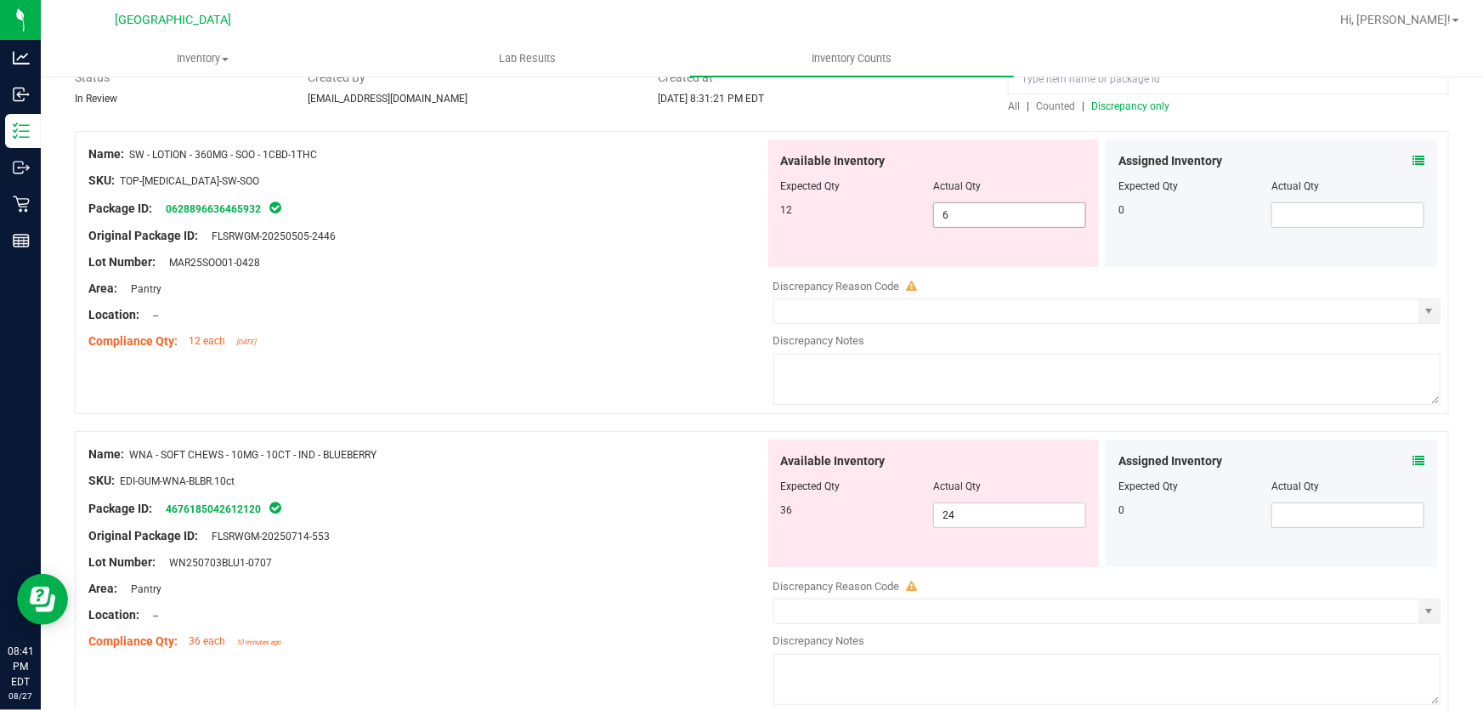
drag, startPoint x: 942, startPoint y: 212, endPoint x: 825, endPoint y: 201, distance: 117.7
click at [865, 202] on div "12 6 6" at bounding box center [934, 215] width 306 height 26
type input "12"
click at [691, 235] on div "Original Package ID: FLSRWGM-20250505-2446" at bounding box center [426, 236] width 677 height 18
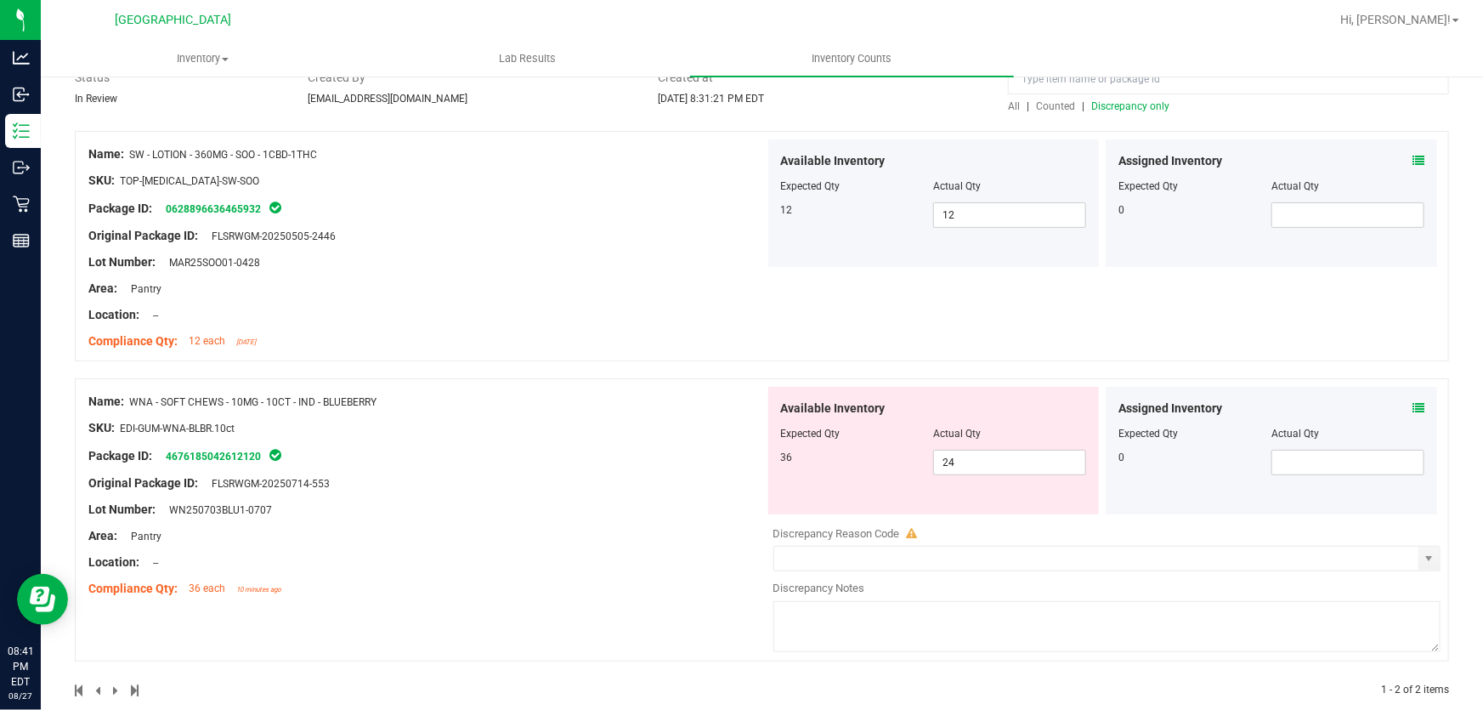
click at [714, 355] on div "Name: SW - LOTION - 360MG - SOO - 1CBD-1THC SKU: TOP-[MEDICAL_DATA]-SW-SOO Pack…" at bounding box center [762, 246] width 1375 height 230
drag, startPoint x: 960, startPoint y: 468, endPoint x: 804, endPoint y: 466, distance: 155.6
click at [831, 458] on div "36 24 24" at bounding box center [934, 463] width 306 height 26
type input "36"
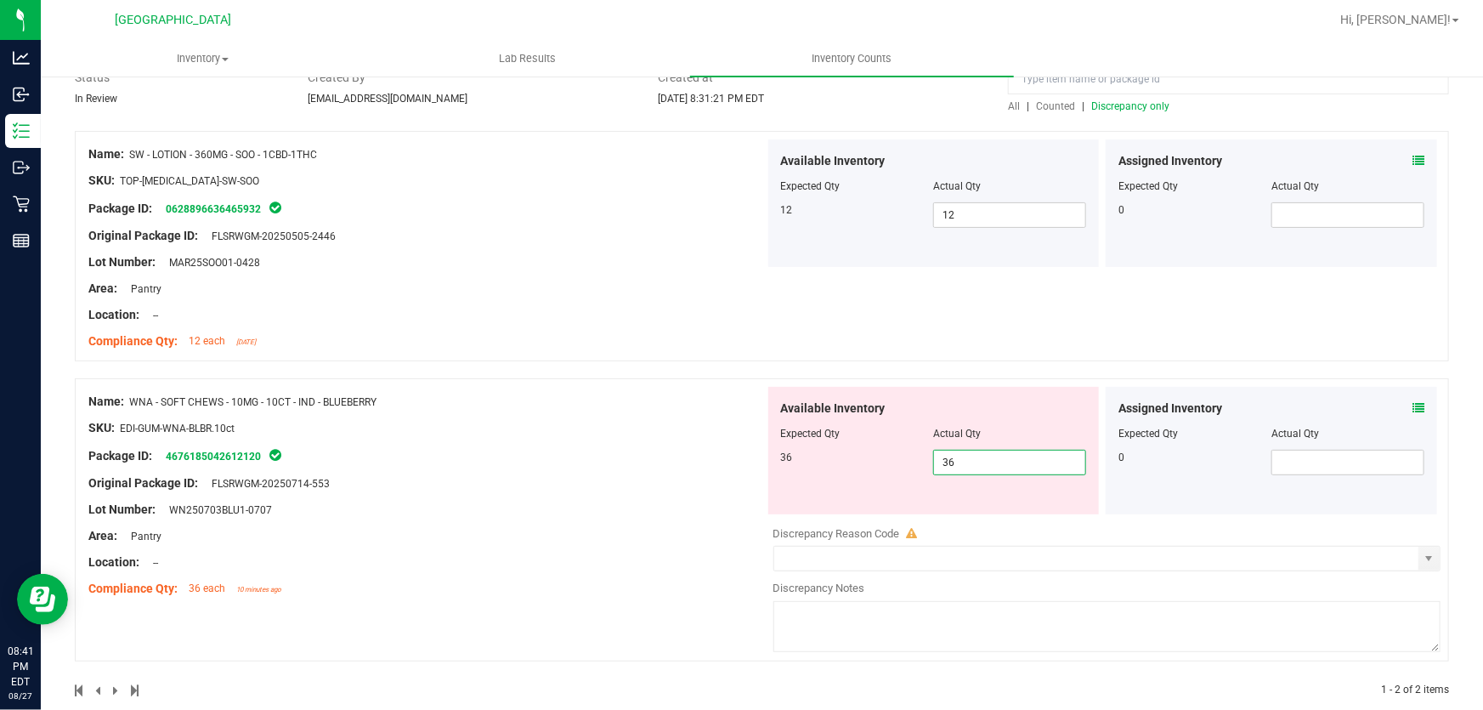
click at [592, 331] on div "Name: SW - LOTION - 360MG - SOO - 1CBD-1THC SKU: TOP-[MEDICAL_DATA]-SW-SOO Pack…" at bounding box center [426, 247] width 677 height 217
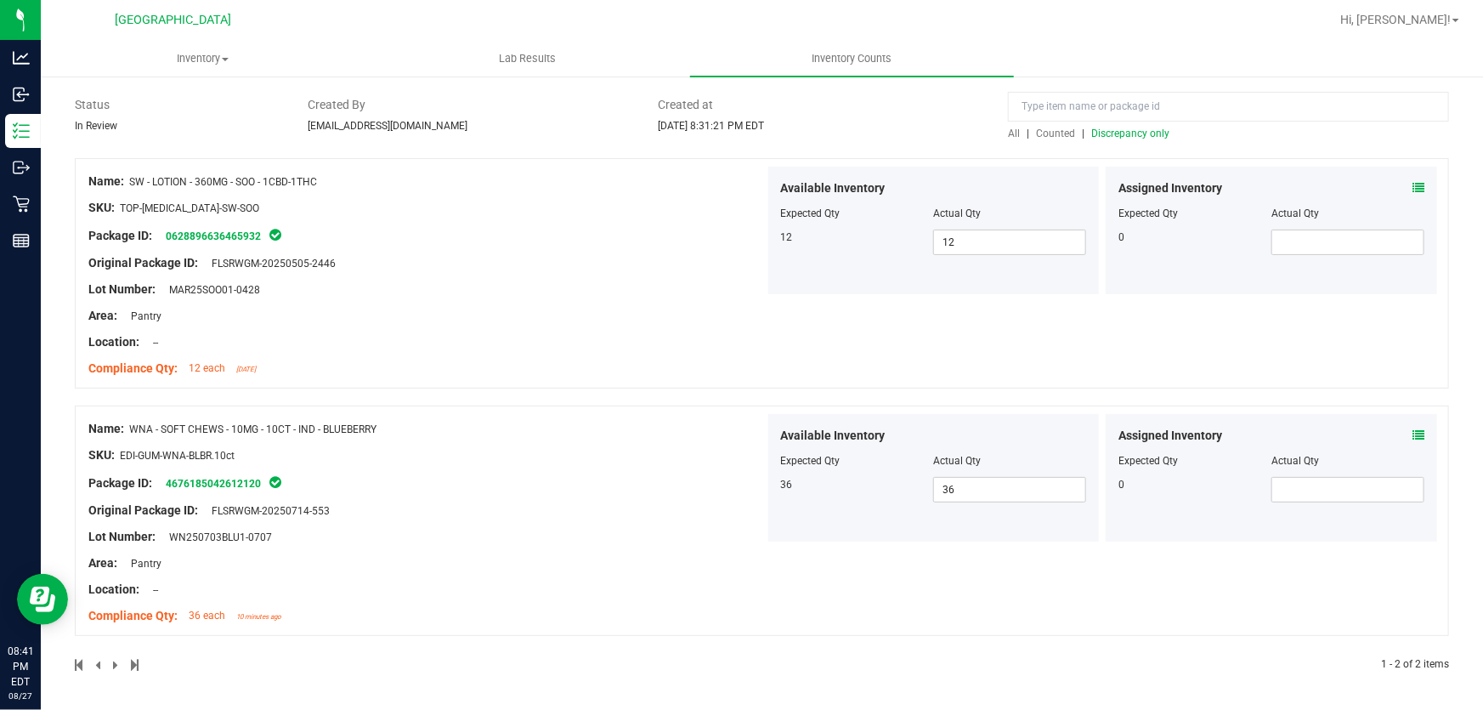
click at [1139, 126] on div "All | Counted | Discrepancy only" at bounding box center [1228, 133] width 441 height 15
click at [1139, 138] on span "Discrepancy only" at bounding box center [1130, 134] width 78 height 12
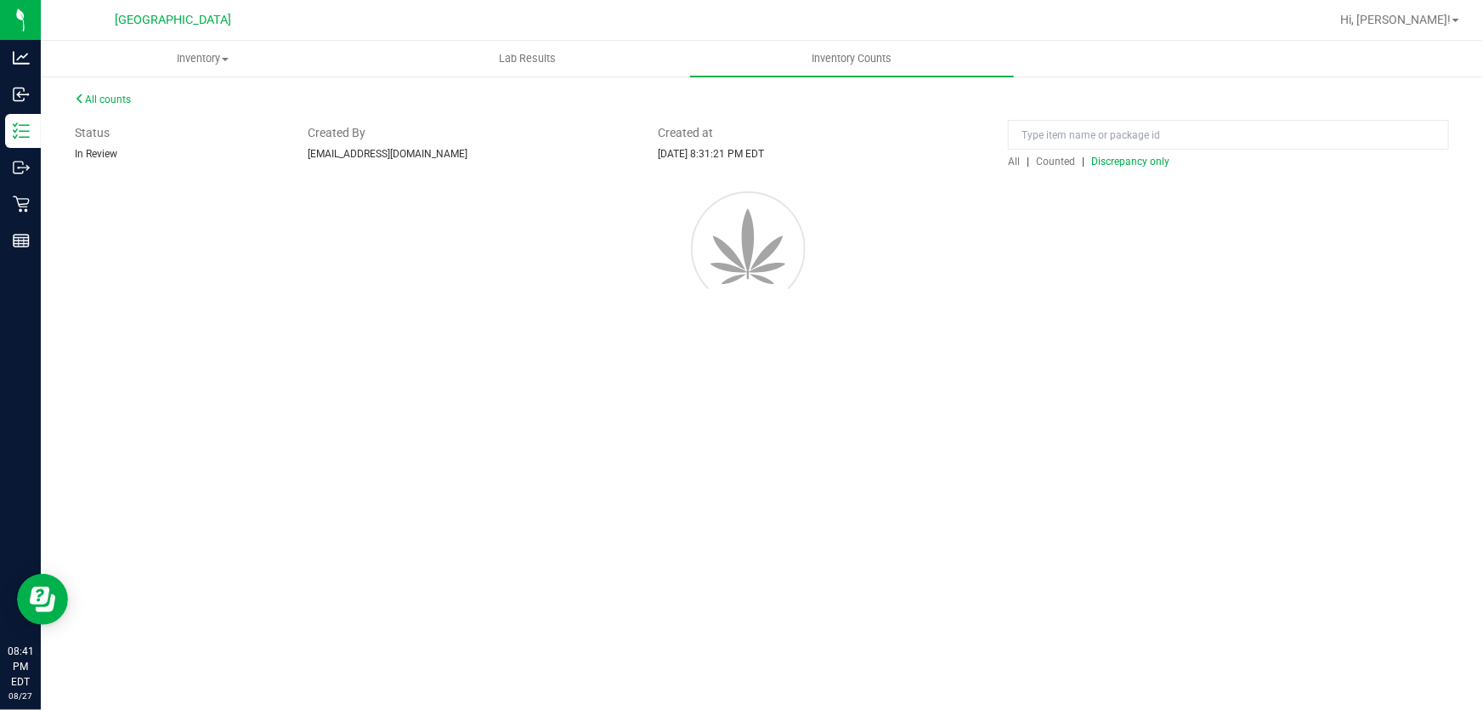
scroll to position [0, 0]
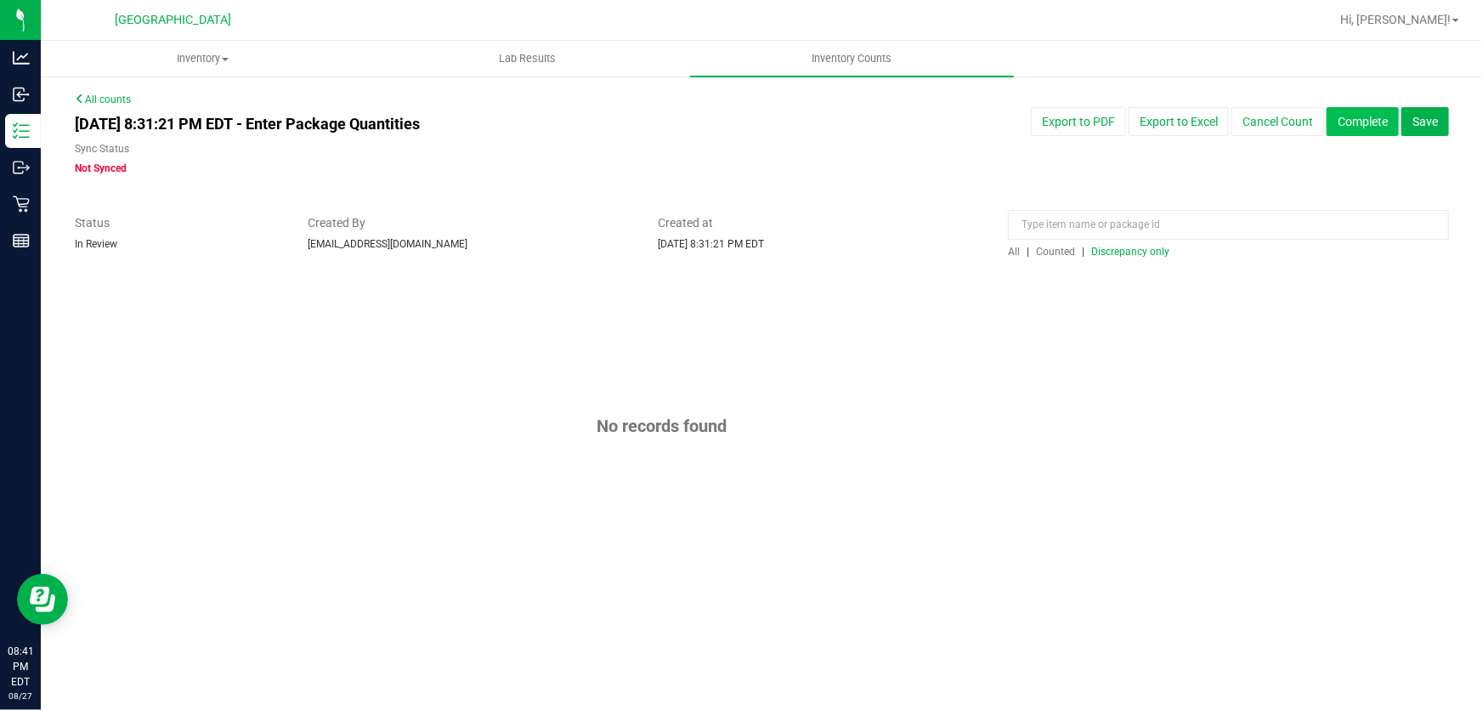
click at [1382, 124] on button "Complete" at bounding box center [1363, 121] width 72 height 29
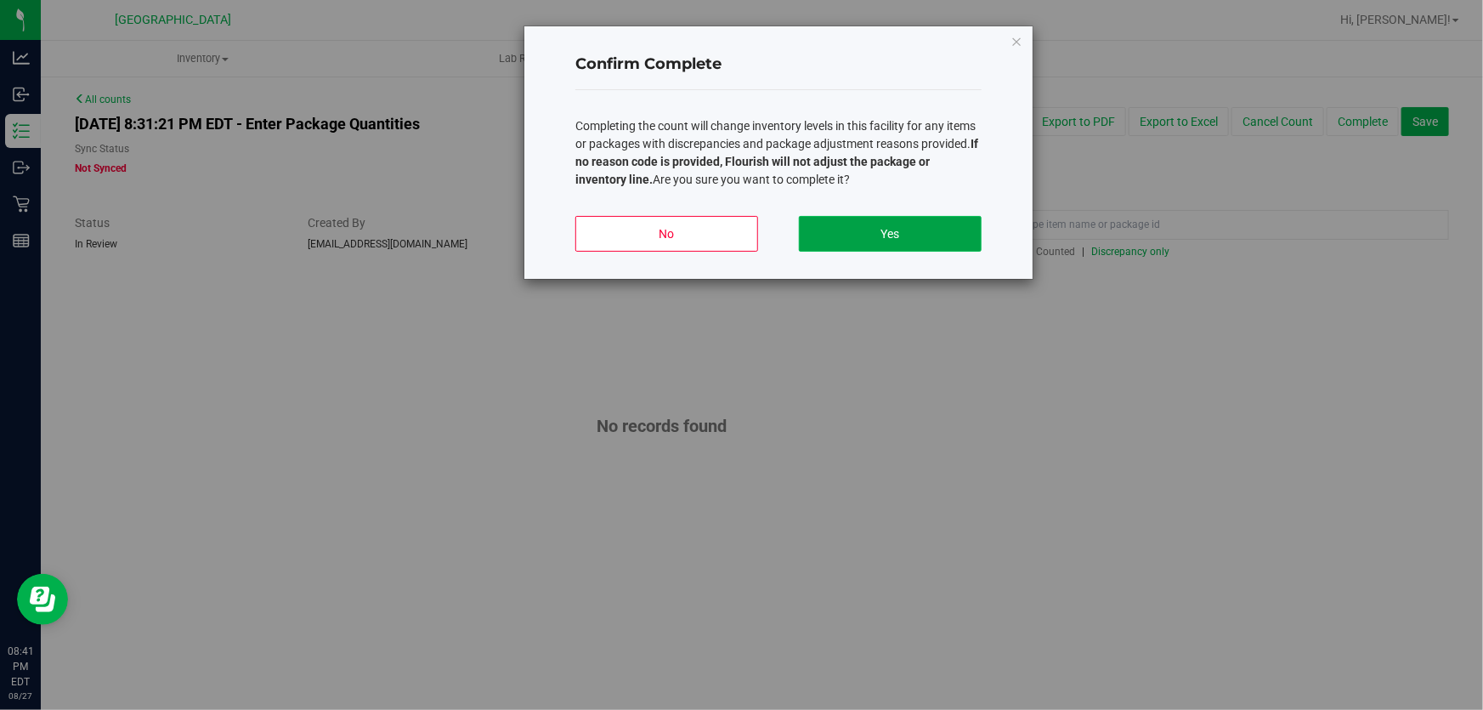
click at [906, 233] on button "Yes" at bounding box center [890, 234] width 183 height 36
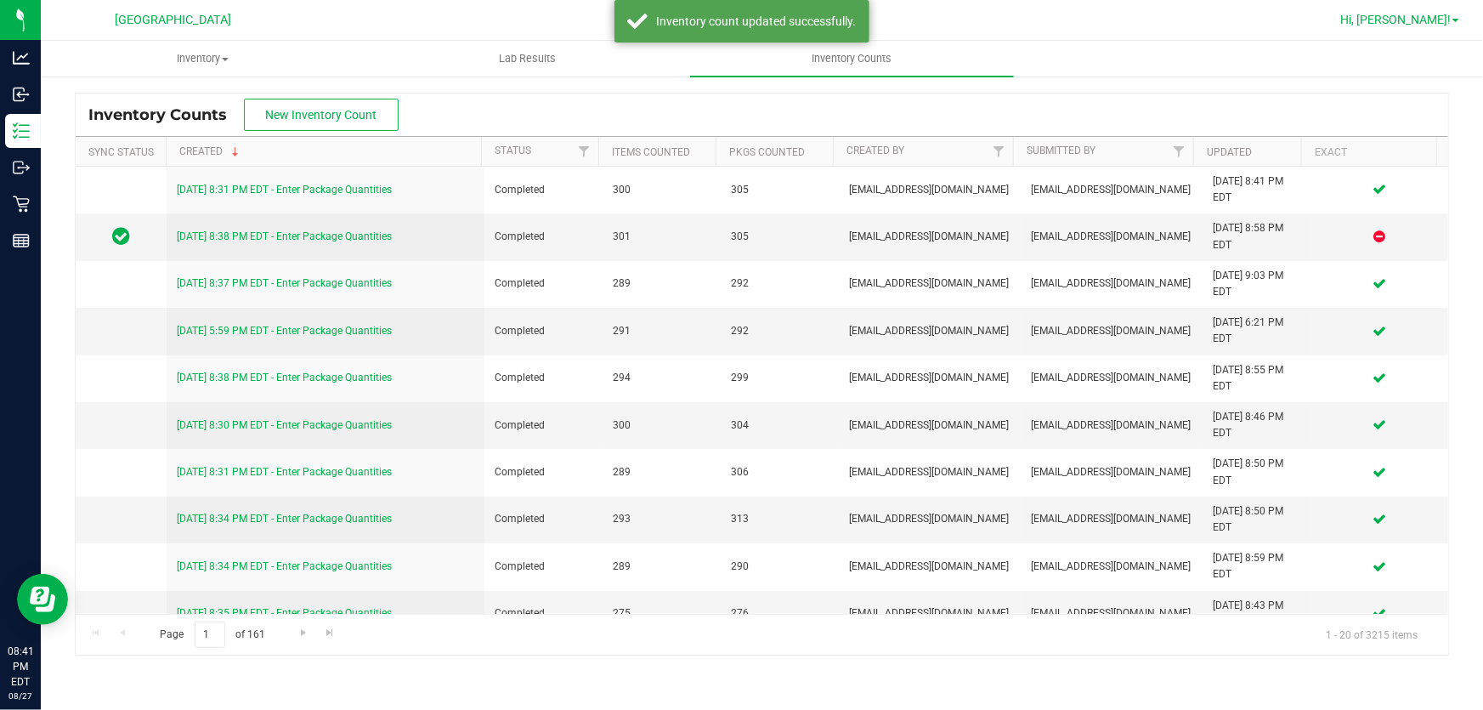
click at [1434, 20] on span "Hi, [PERSON_NAME]!" at bounding box center [1396, 20] width 111 height 14
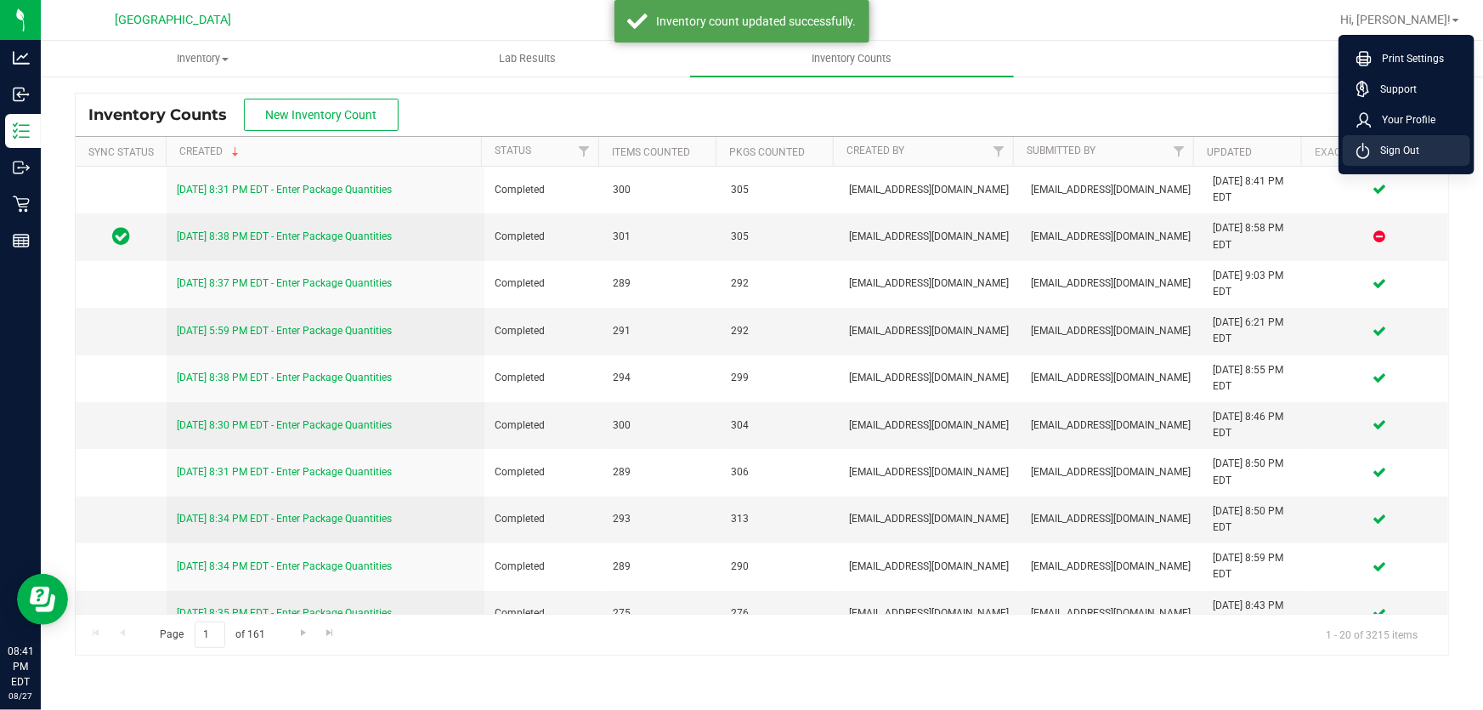
click at [1425, 150] on li "Sign Out" at bounding box center [1407, 150] width 128 height 31
